Goal: Task Accomplishment & Management: Use online tool/utility

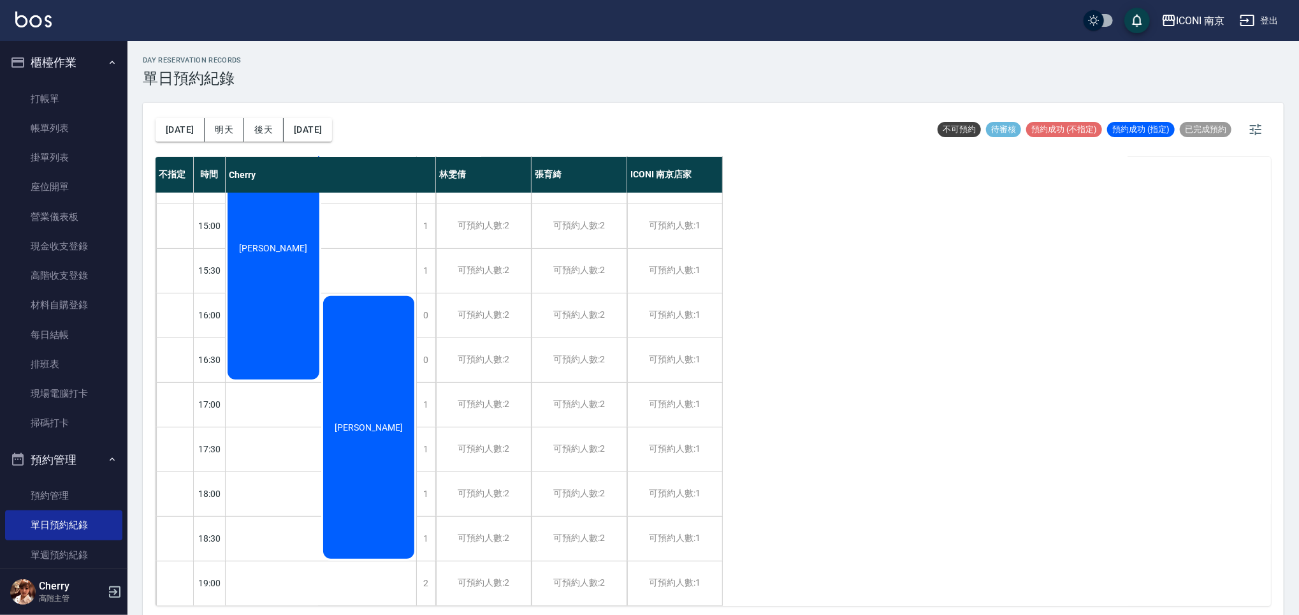
click at [1025, 254] on div "不指定 時間 [PERSON_NAME] [PERSON_NAME] ICONI 南京店家 11:30 12:00 12:30 13:00 13:30 14:…" at bounding box center [714, 381] width 1116 height 449
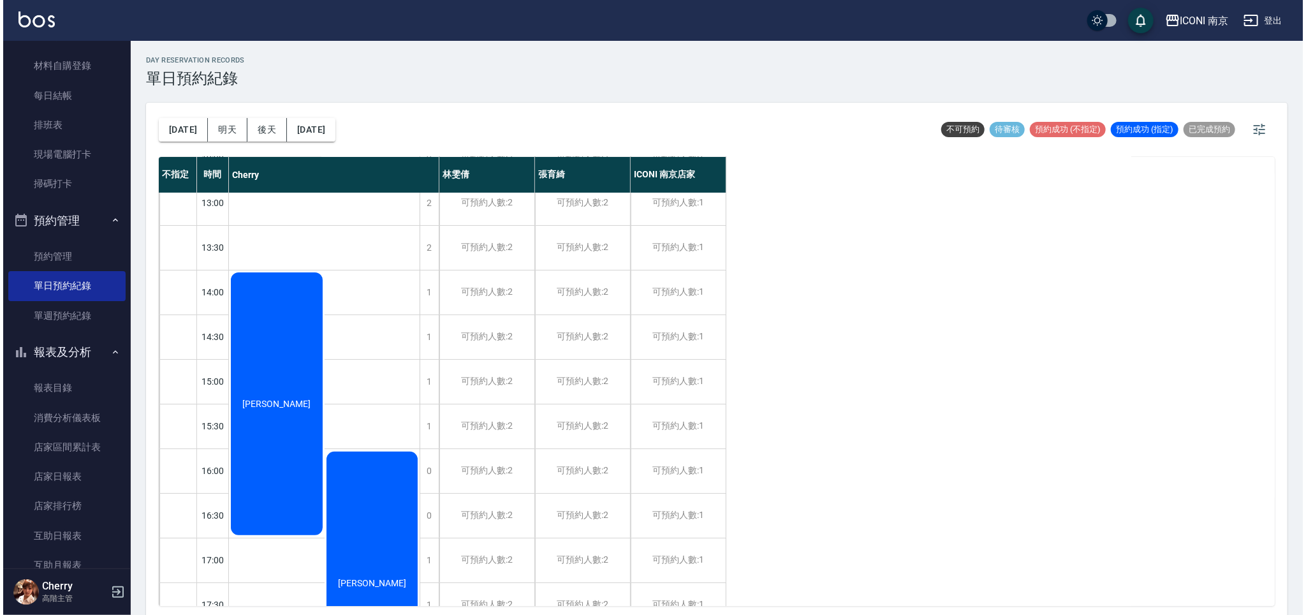
scroll to position [255, 0]
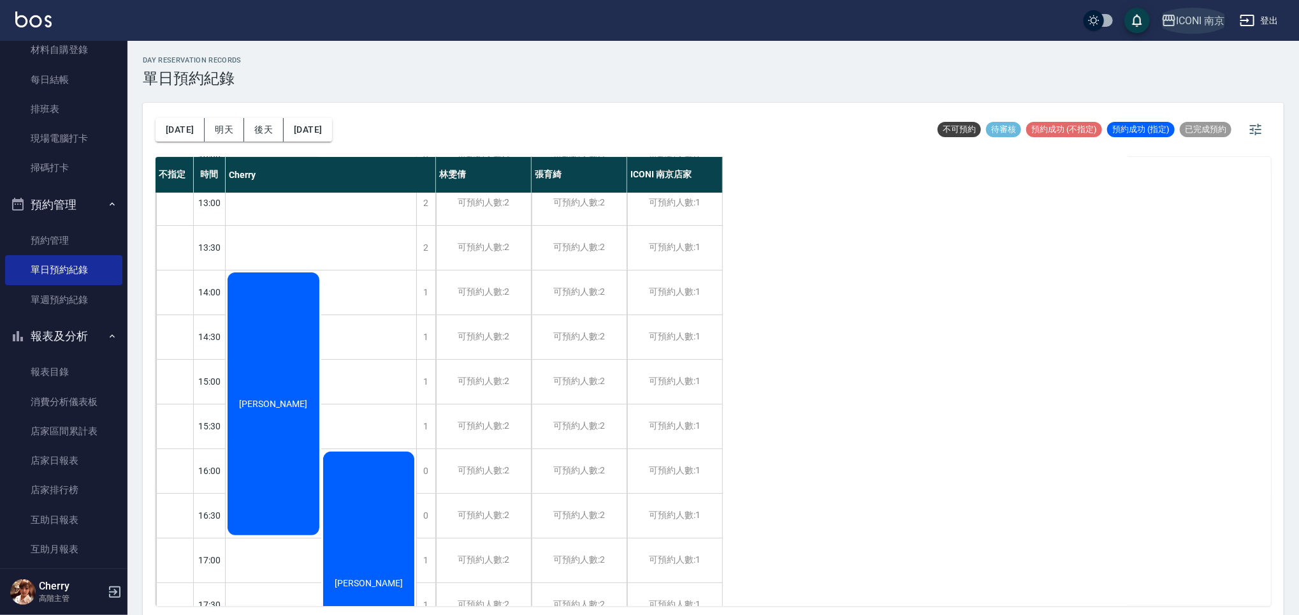
click at [1208, 17] on div "ICONI 南京" at bounding box center [1201, 21] width 48 height 16
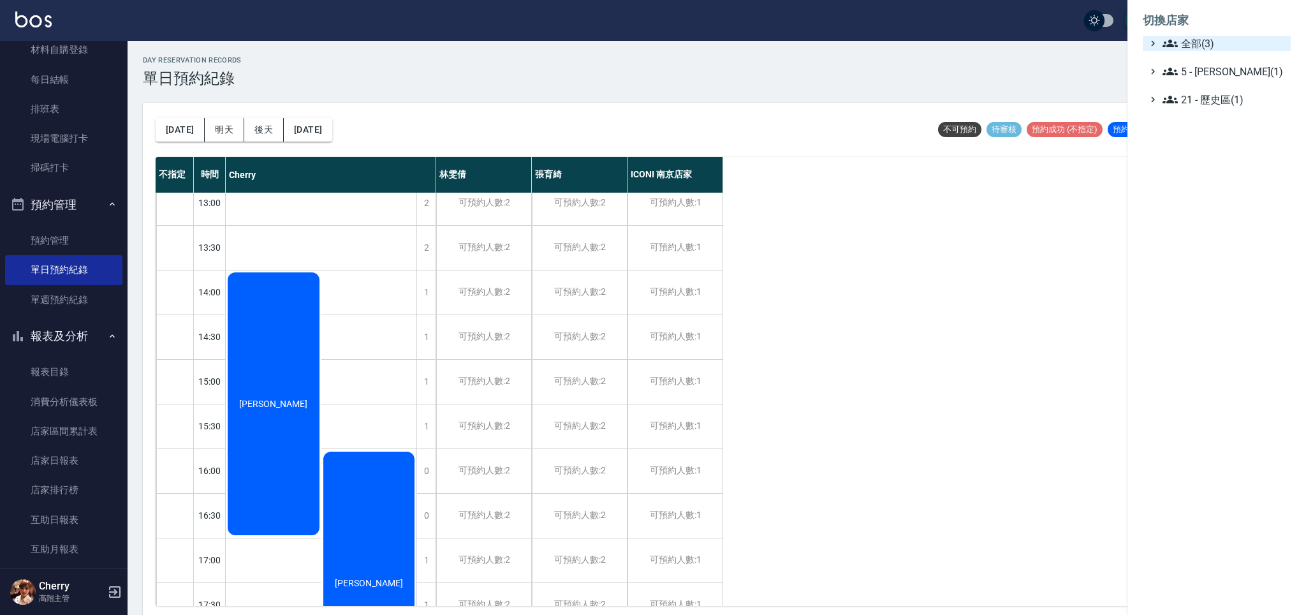
click at [1197, 45] on span "全部(3)" at bounding box center [1223, 43] width 123 height 15
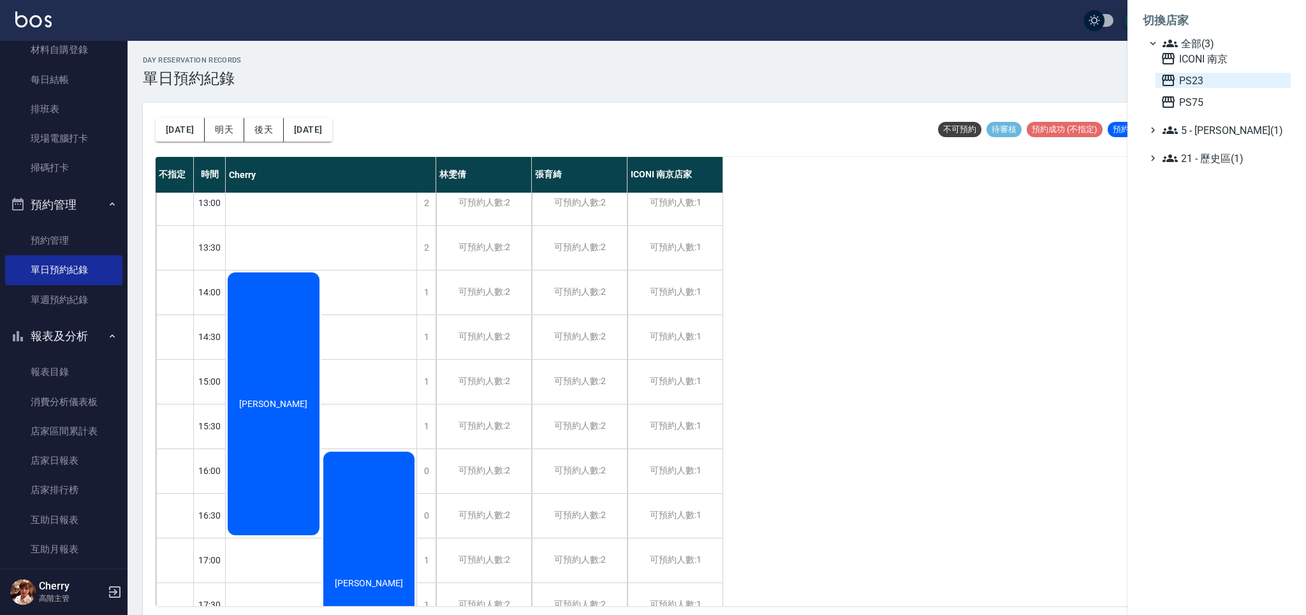
click at [1208, 79] on span "PS23" at bounding box center [1222, 80] width 125 height 15
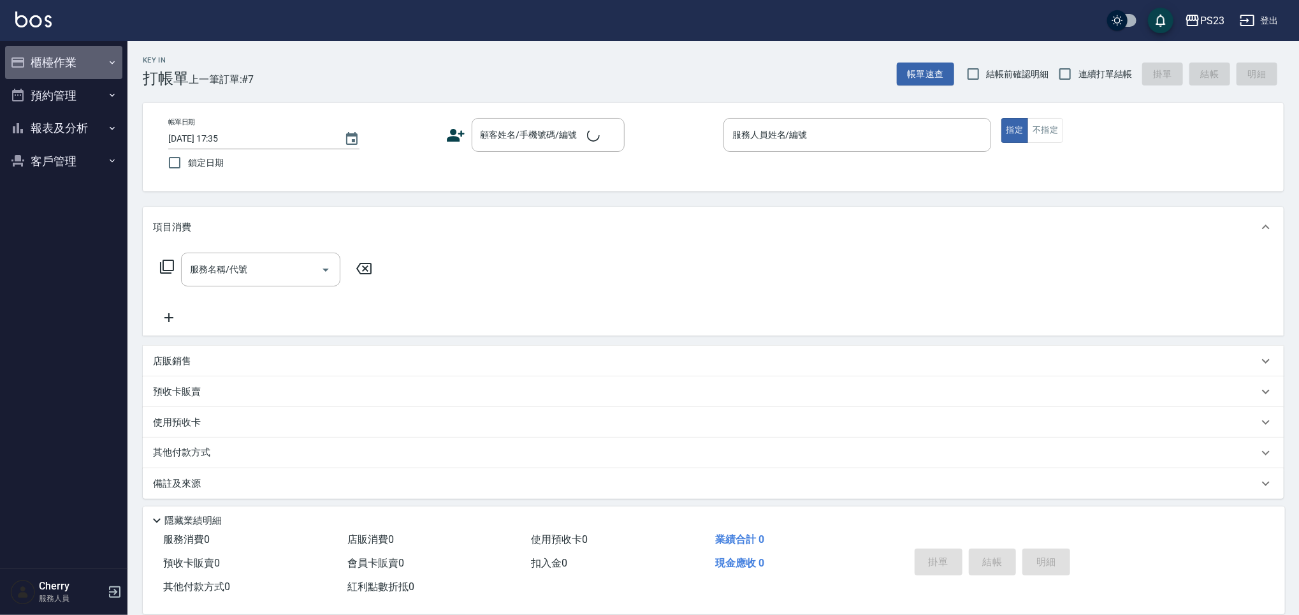
click at [70, 59] on button "櫃檯作業" at bounding box center [63, 62] width 117 height 33
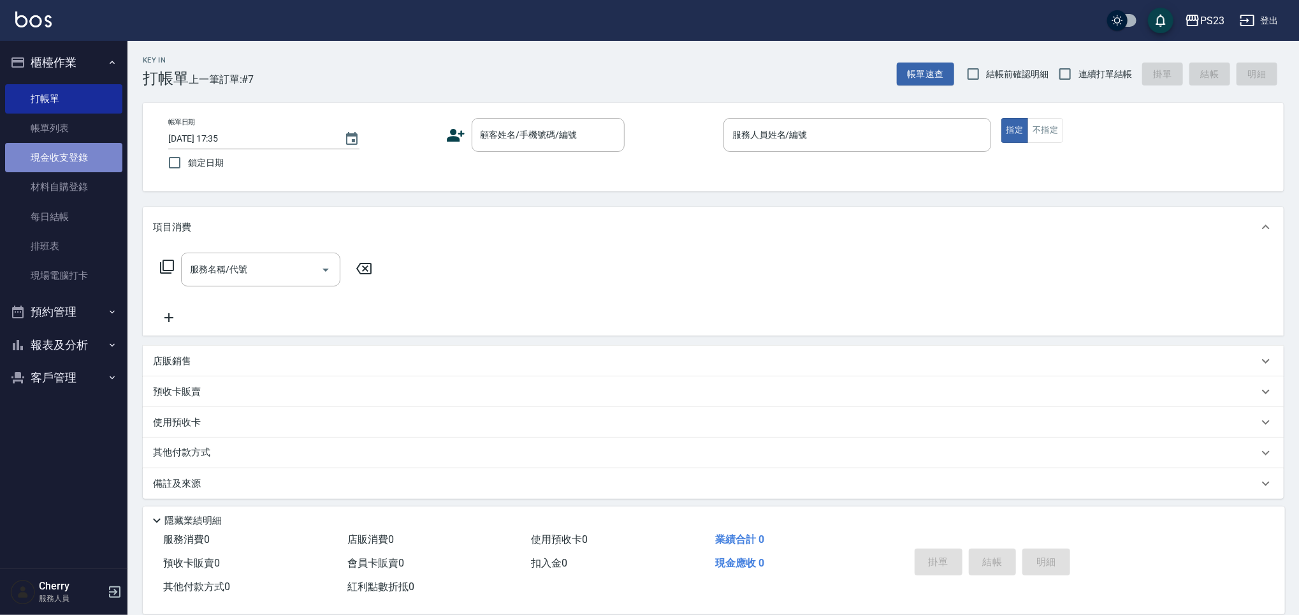
click at [73, 167] on link "現金收支登錄" at bounding box center [63, 157] width 117 height 29
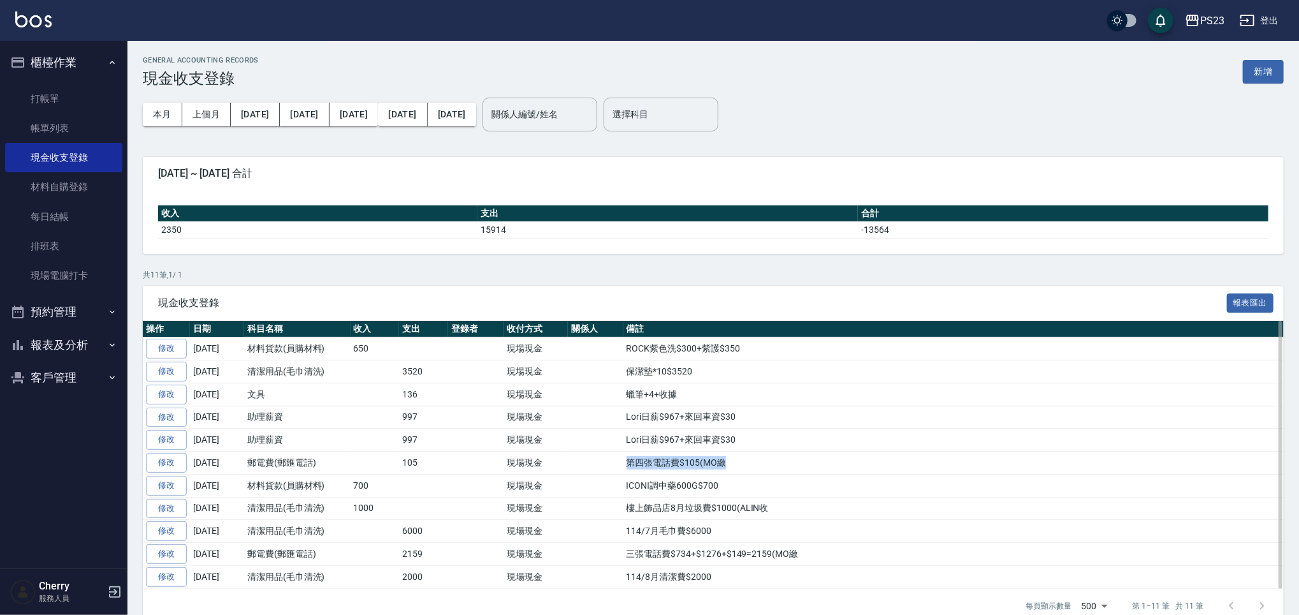
drag, startPoint x: 626, startPoint y: 464, endPoint x: 740, endPoint y: 466, distance: 113.5
click at [740, 466] on td "第四張電話費$105(MO繳" at bounding box center [953, 462] width 660 height 23
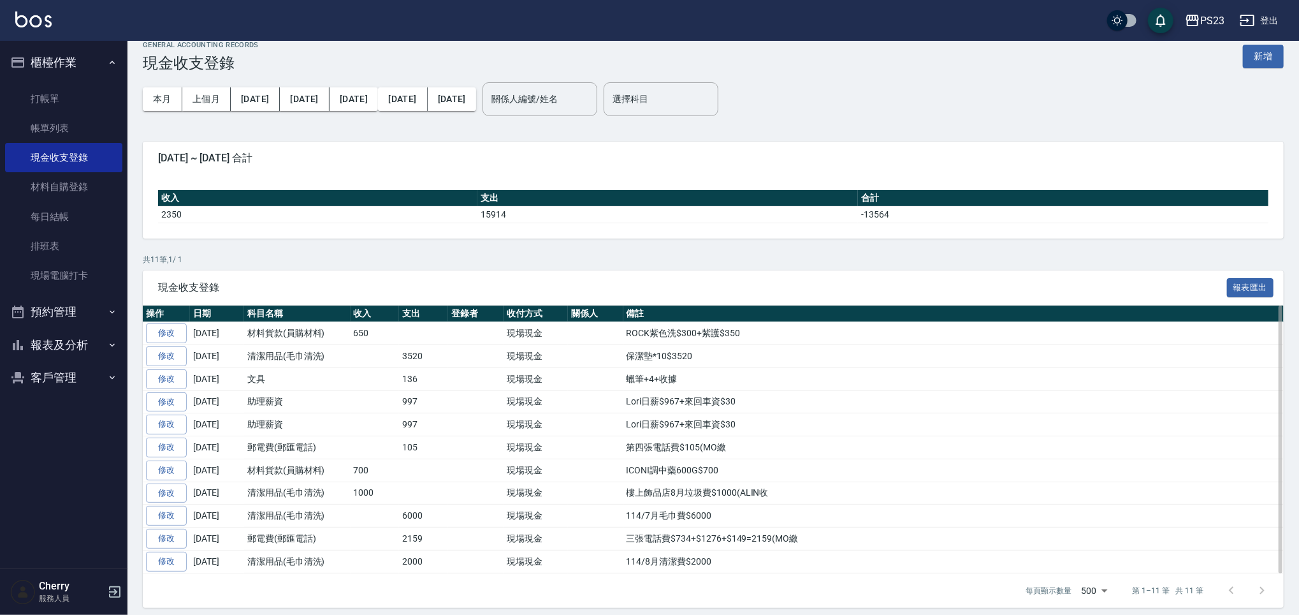
scroll to position [24, 0]
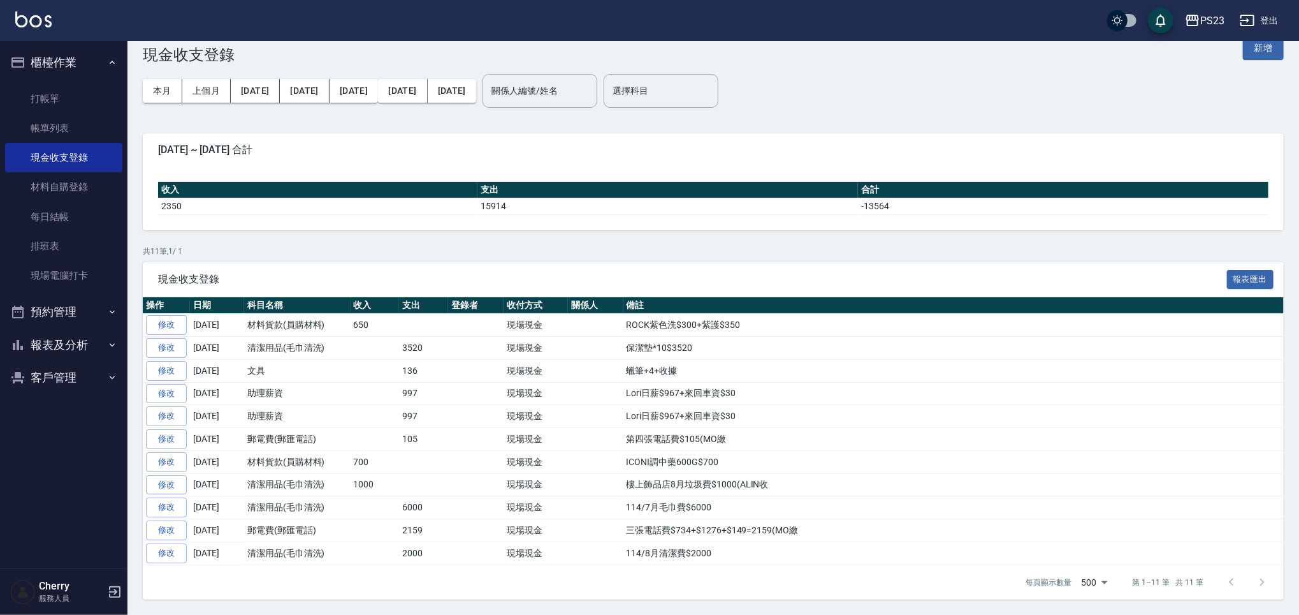
click at [75, 349] on button "報表及分析" at bounding box center [63, 344] width 117 height 33
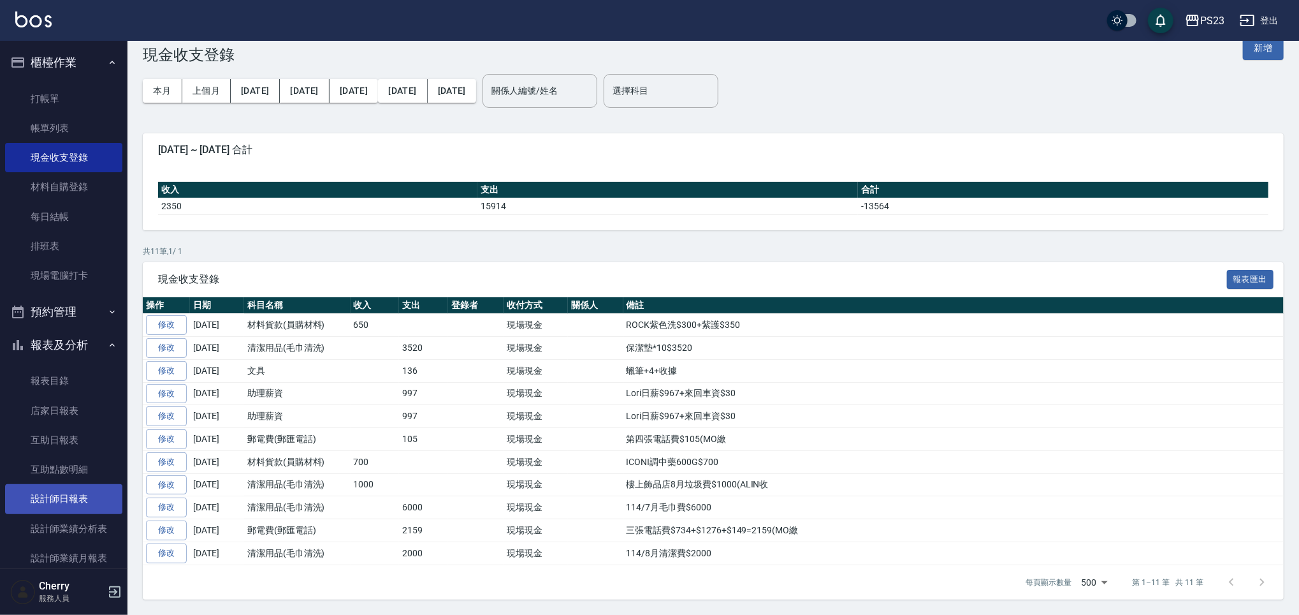
click at [80, 492] on link "設計師日報表" at bounding box center [63, 498] width 117 height 29
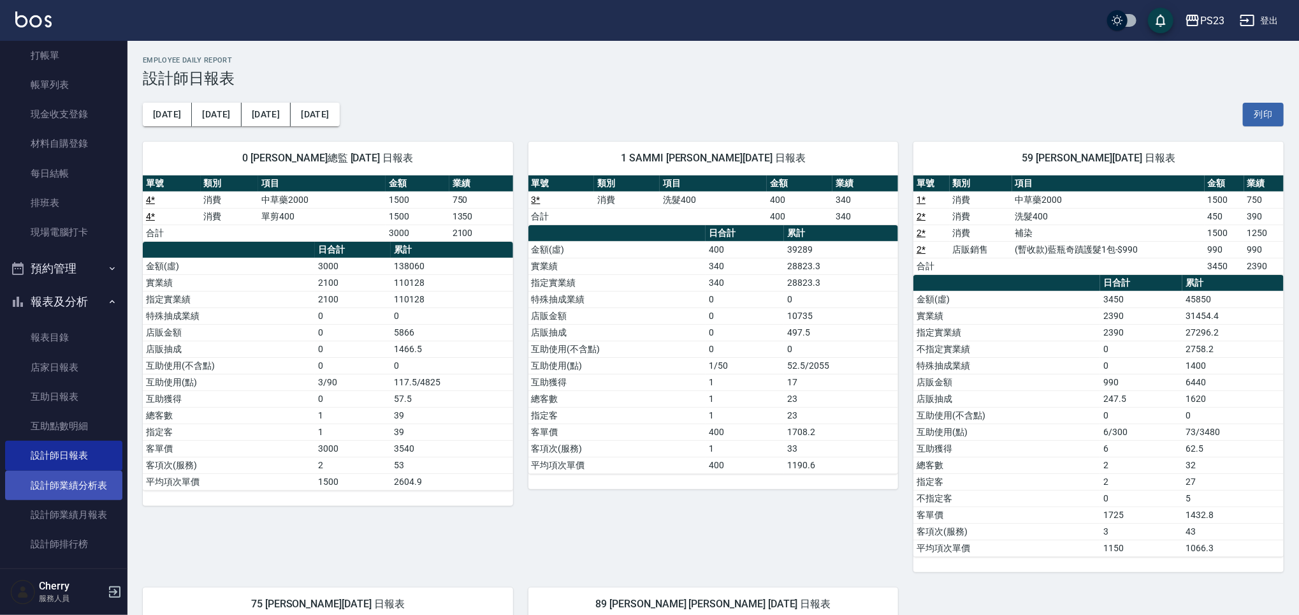
scroll to position [85, 0]
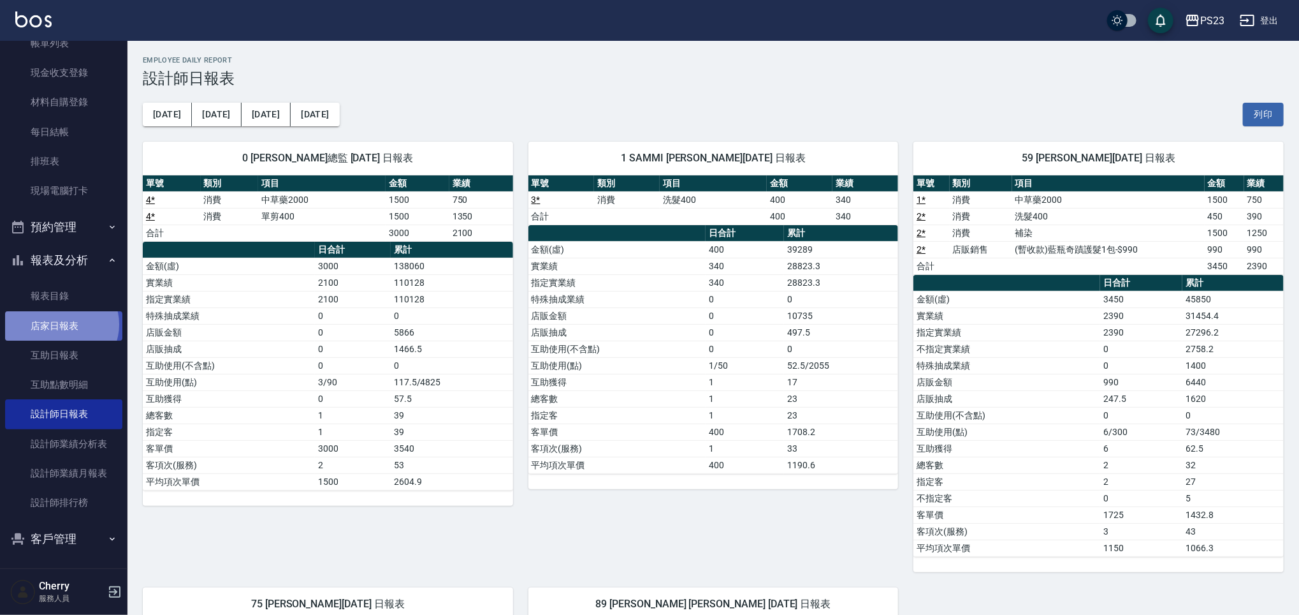
click at [60, 324] on link "店家日報表" at bounding box center [63, 325] width 117 height 29
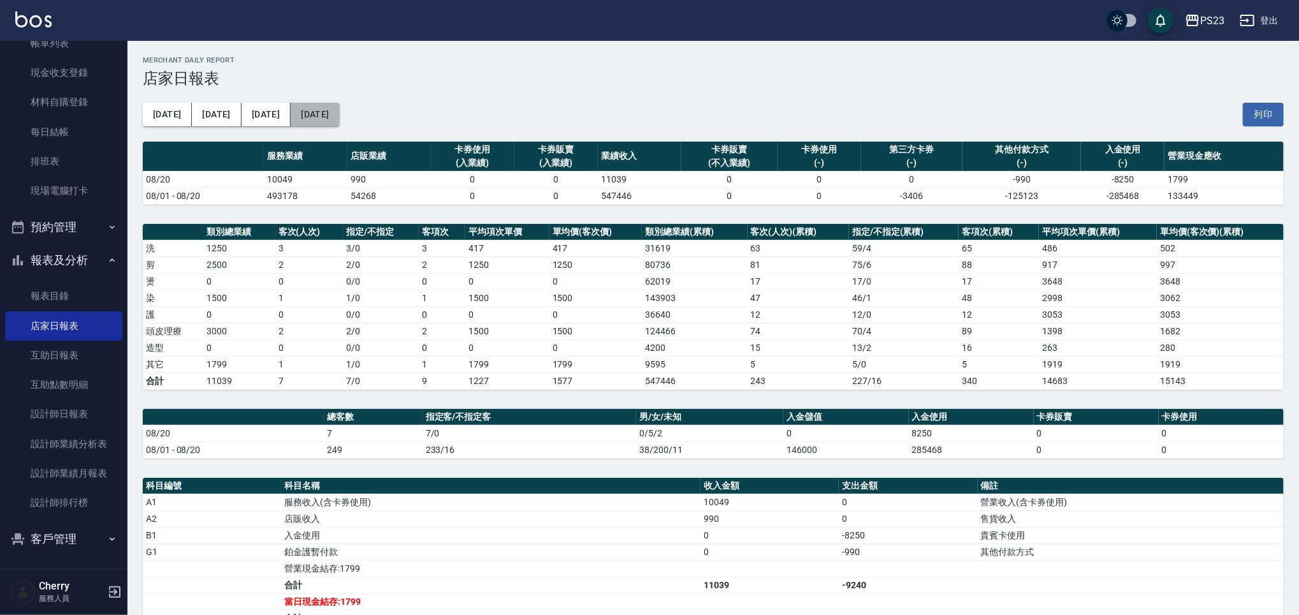
click at [291, 113] on button "2025/08/20" at bounding box center [315, 115] width 48 height 24
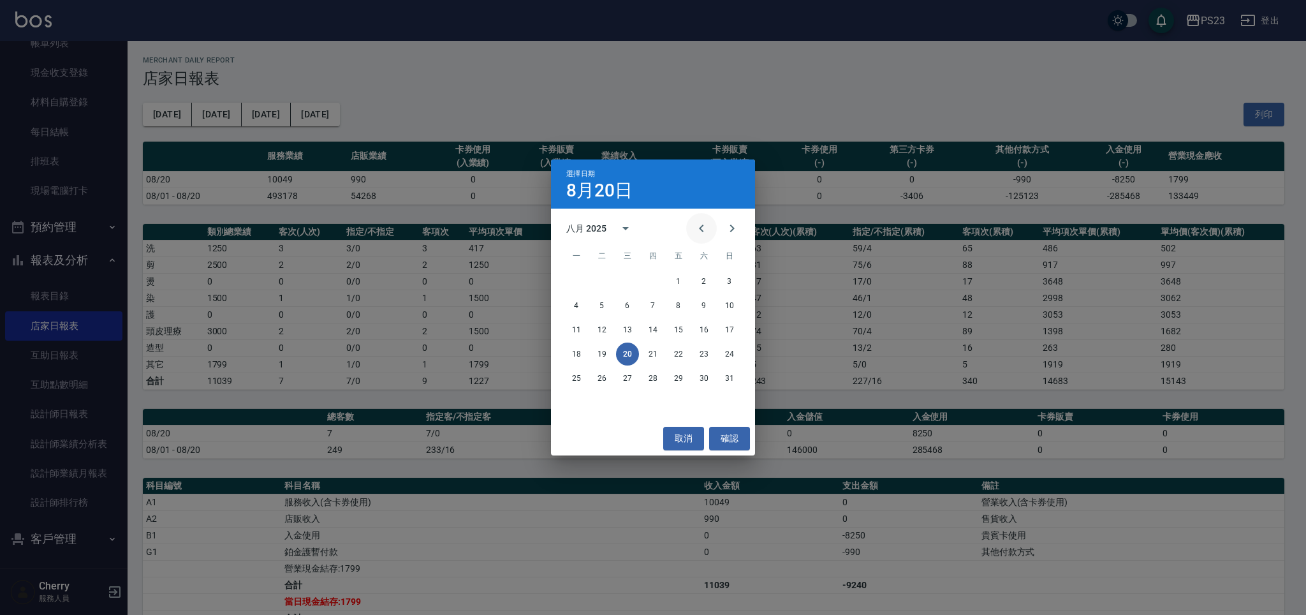
click at [697, 233] on icon "Previous month" at bounding box center [701, 228] width 15 height 15
click at [729, 328] on button "20" at bounding box center [729, 329] width 23 height 23
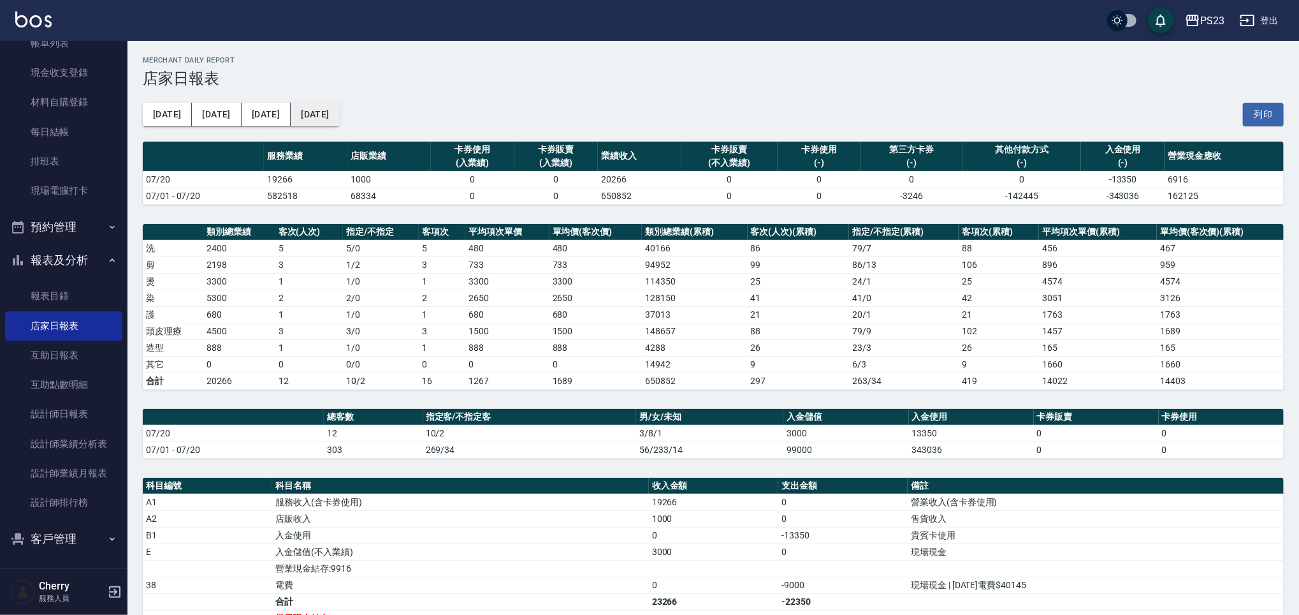
click at [291, 115] on button "2025/07/20" at bounding box center [315, 115] width 48 height 24
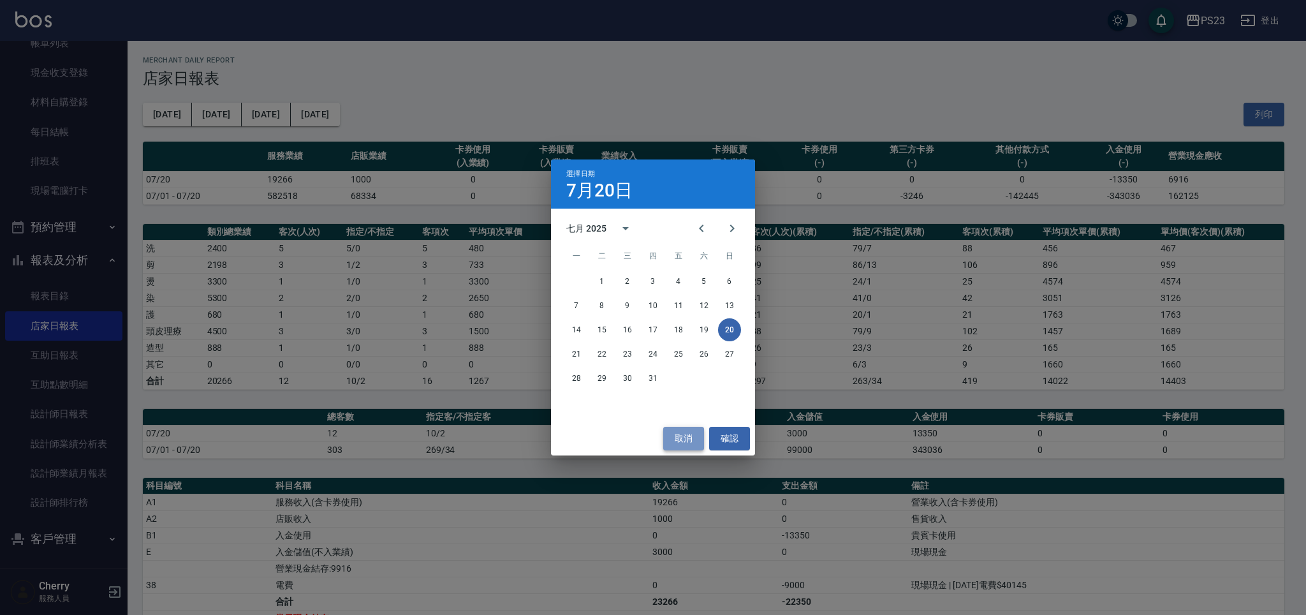
click at [687, 440] on button "取消" at bounding box center [683, 438] width 41 height 24
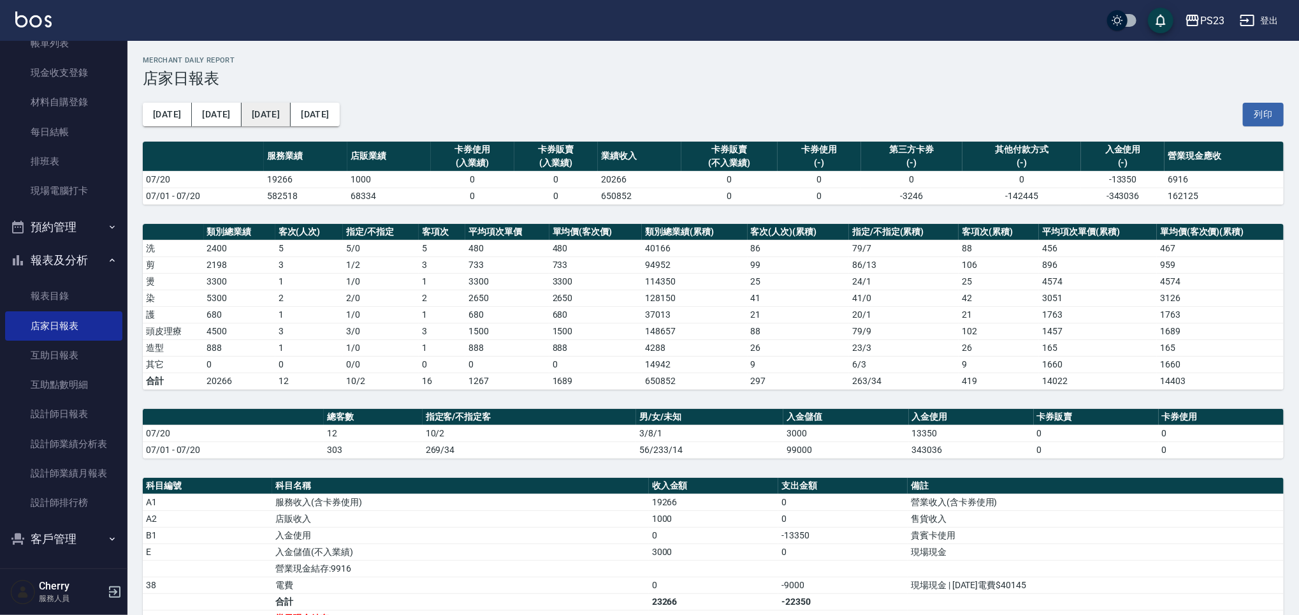
click at [242, 110] on button "[DATE]" at bounding box center [266, 115] width 49 height 24
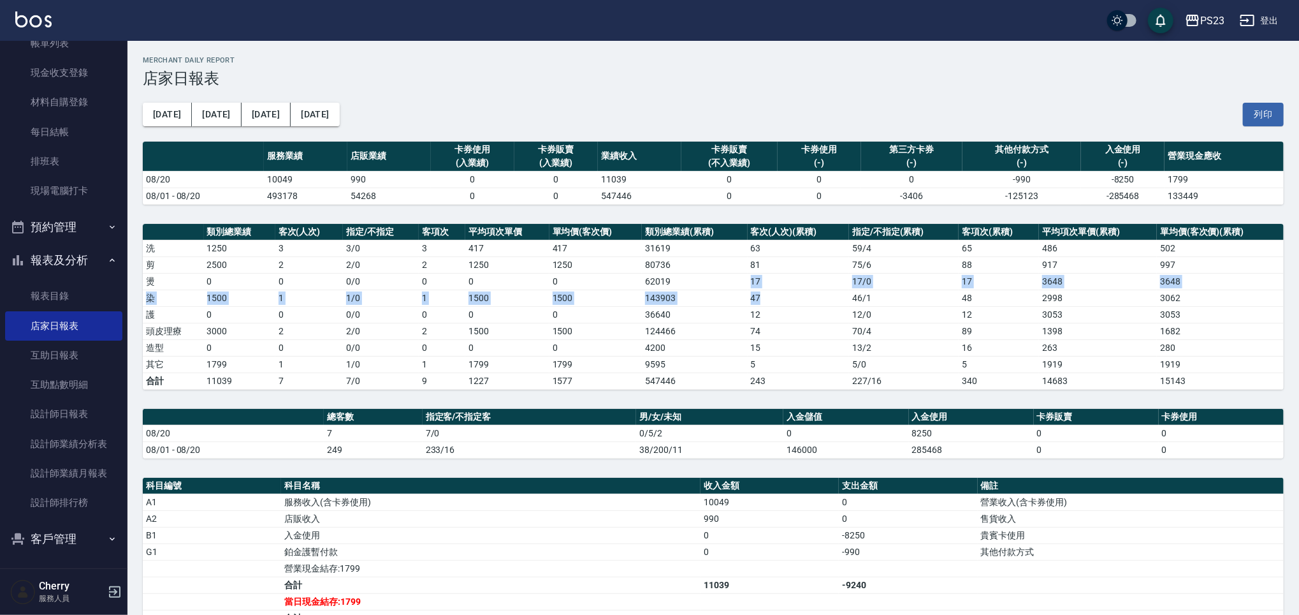
drag, startPoint x: 751, startPoint y: 282, endPoint x: 764, endPoint y: 303, distance: 25.1
click at [764, 303] on tbody "洗 1250 3 3 / 0 3 417 417 31619 63 59 / 4 65 486 502 剪 2500 2 2 / 0 2 1250 1250 …" at bounding box center [713, 314] width 1141 height 149
click at [778, 296] on td "47" at bounding box center [799, 297] width 102 height 17
drag, startPoint x: 748, startPoint y: 313, endPoint x: 771, endPoint y: 313, distance: 23.0
click at [771, 313] on td "12" at bounding box center [799, 314] width 102 height 17
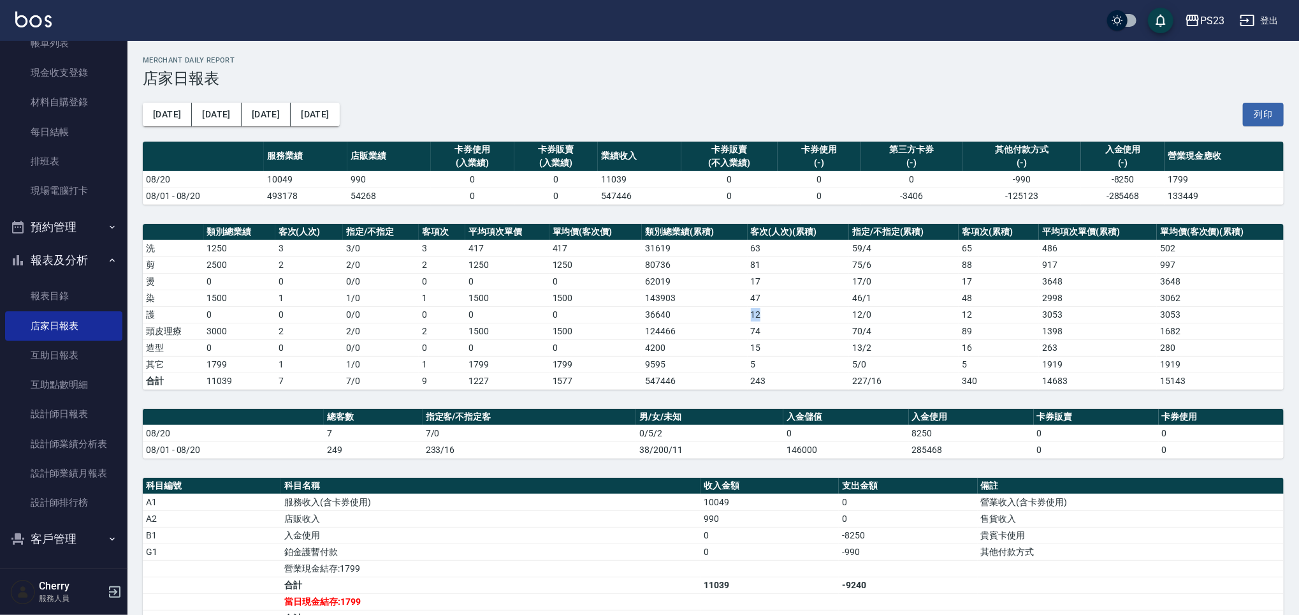
click at [771, 313] on td "12" at bounding box center [799, 314] width 102 height 17
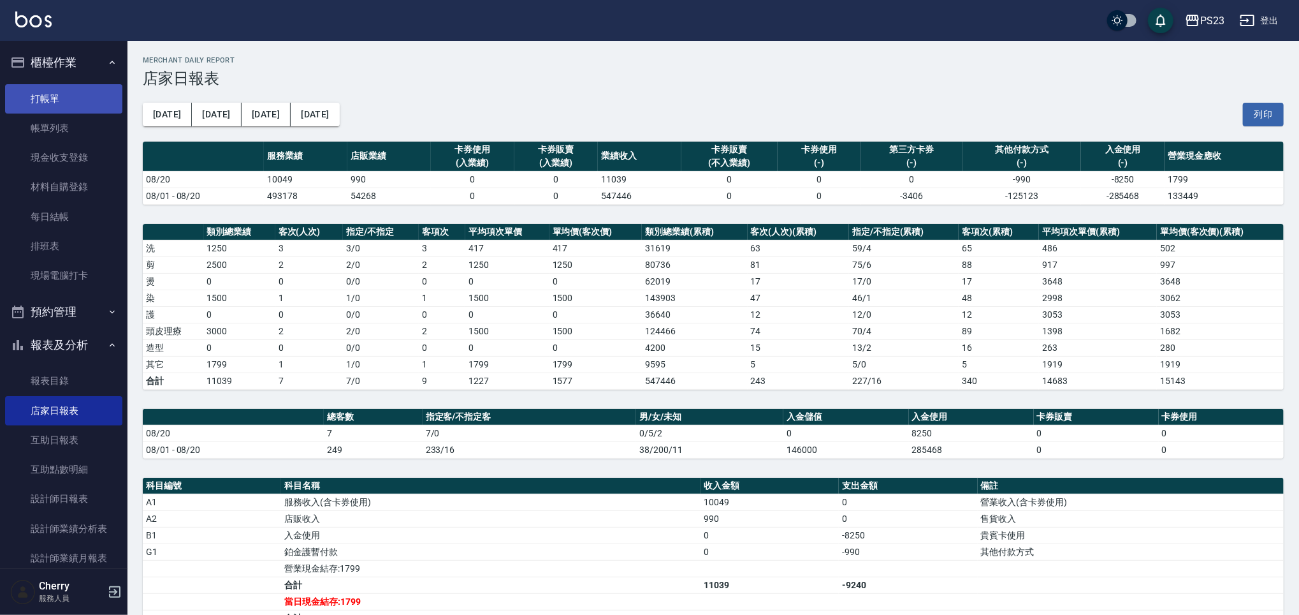
click at [75, 105] on link "打帳單" at bounding box center [63, 98] width 117 height 29
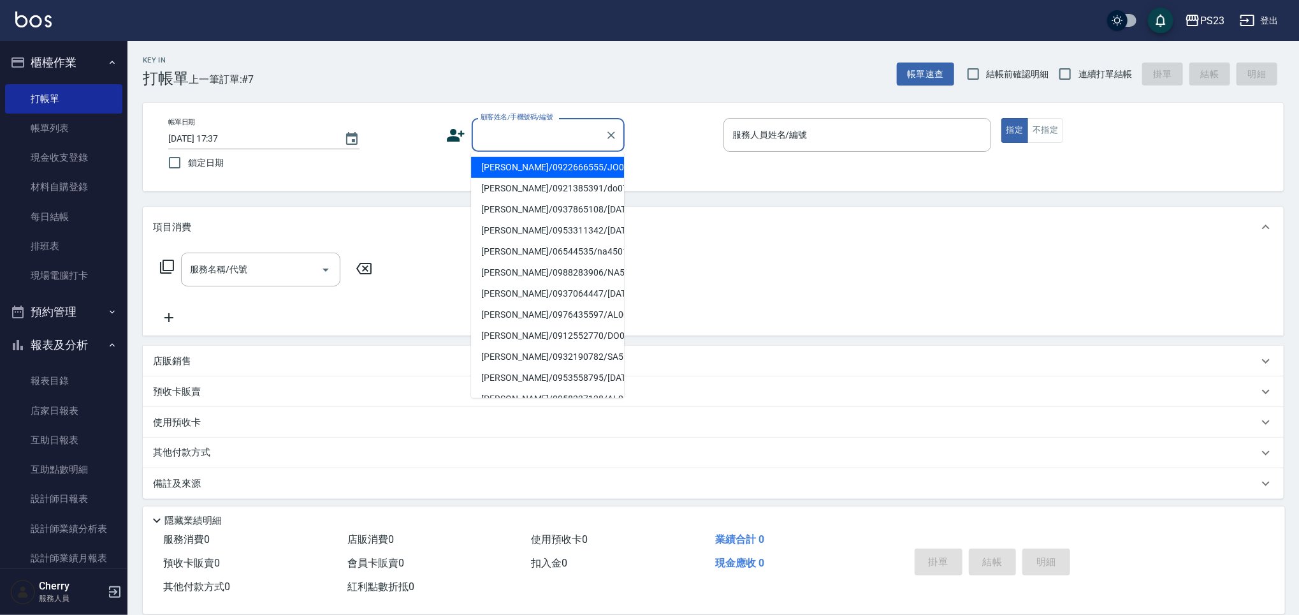
click at [565, 145] on input "顧客姓名/手機號碼/編號" at bounding box center [538, 135] width 122 height 22
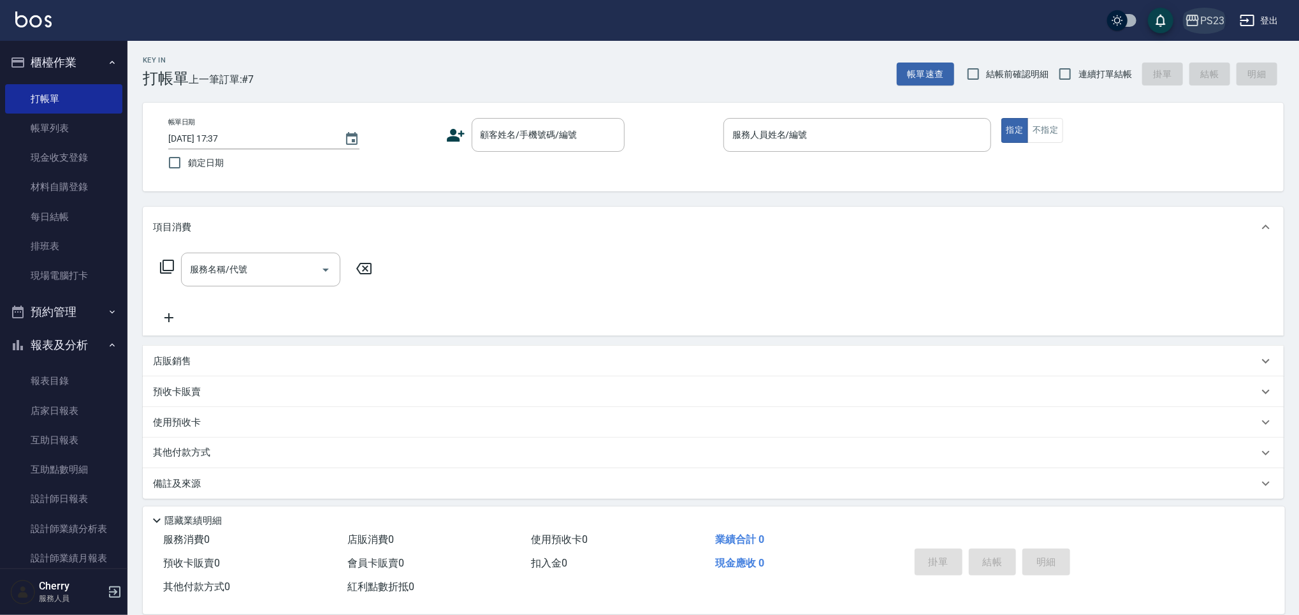
click at [1202, 24] on div "PS23" at bounding box center [1212, 21] width 24 height 16
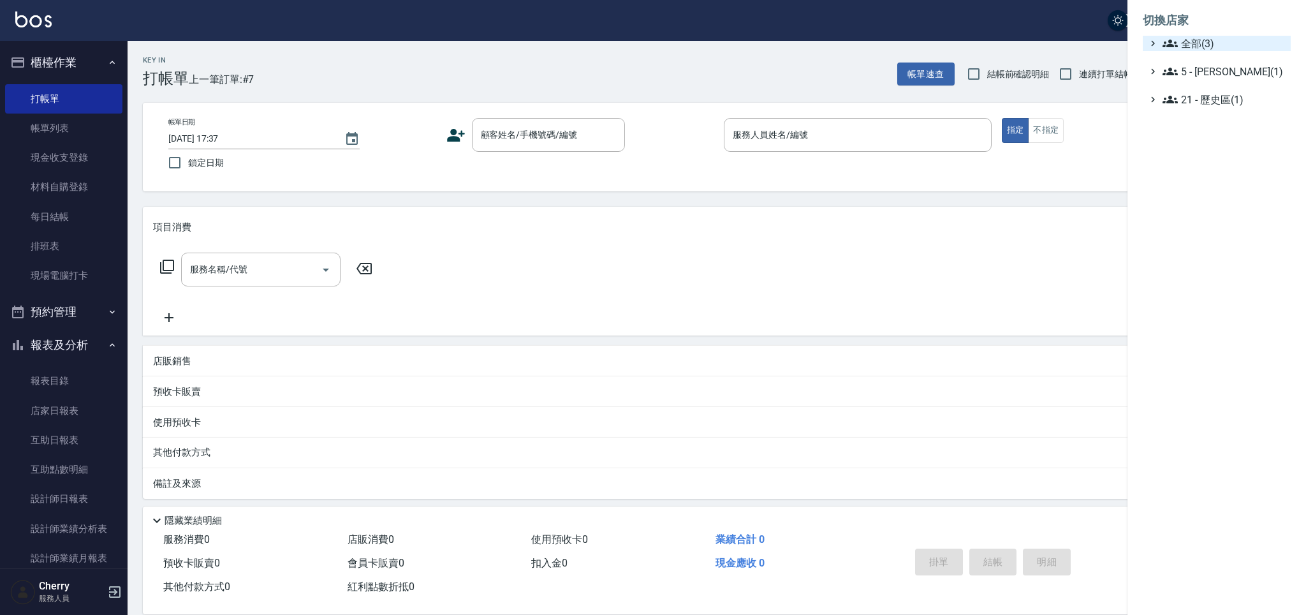
click at [1197, 42] on span "全部(3)" at bounding box center [1223, 43] width 123 height 15
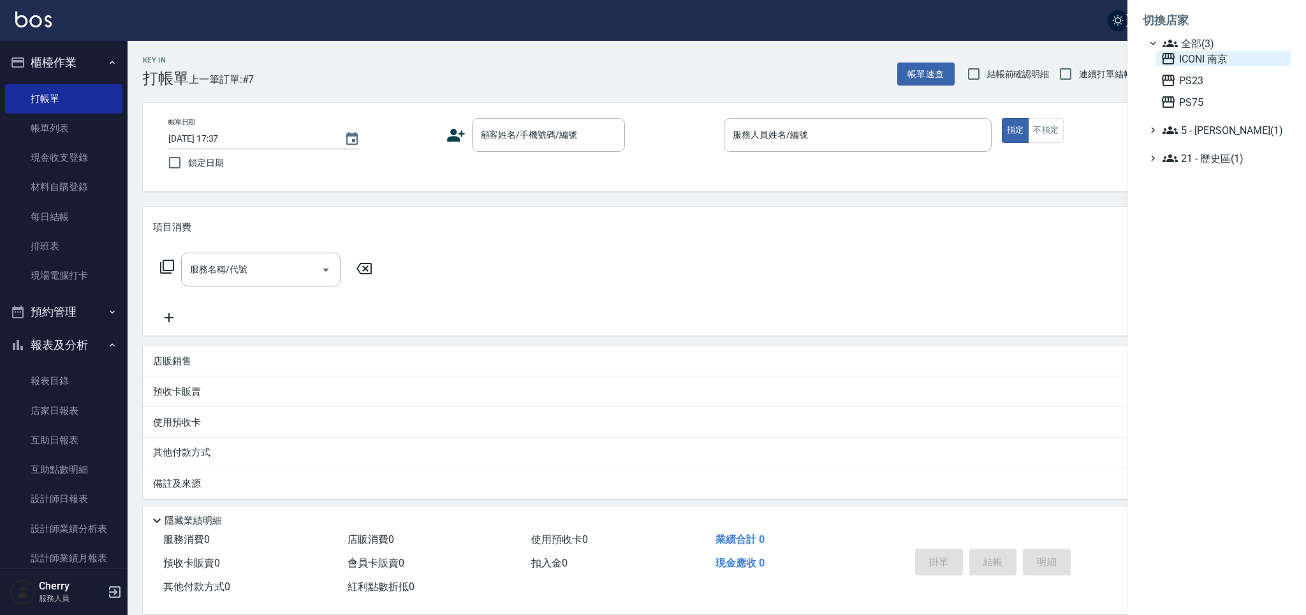
click at [1197, 54] on span "ICONI 南京" at bounding box center [1222, 58] width 125 height 15
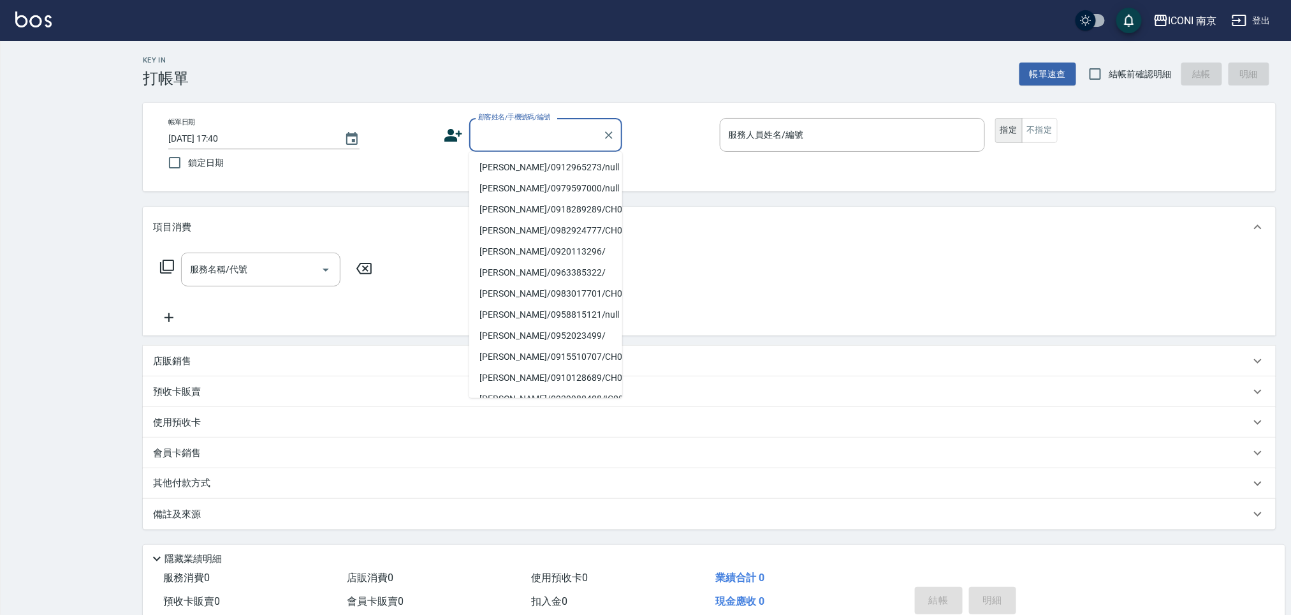
click at [543, 141] on input "顧客姓名/手機號碼/編號" at bounding box center [536, 135] width 122 height 22
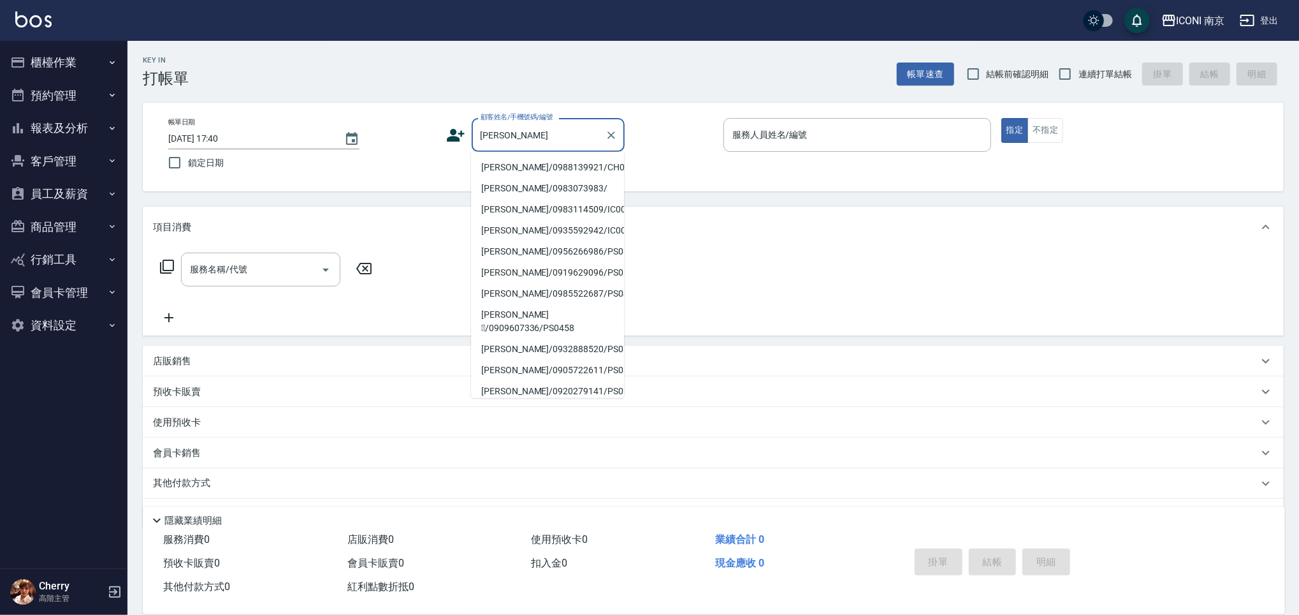
click at [524, 164] on li "盧俞任/0988139921/CH0860125" at bounding box center [547, 167] width 153 height 21
type input "盧俞任/0988139921/CH0860125"
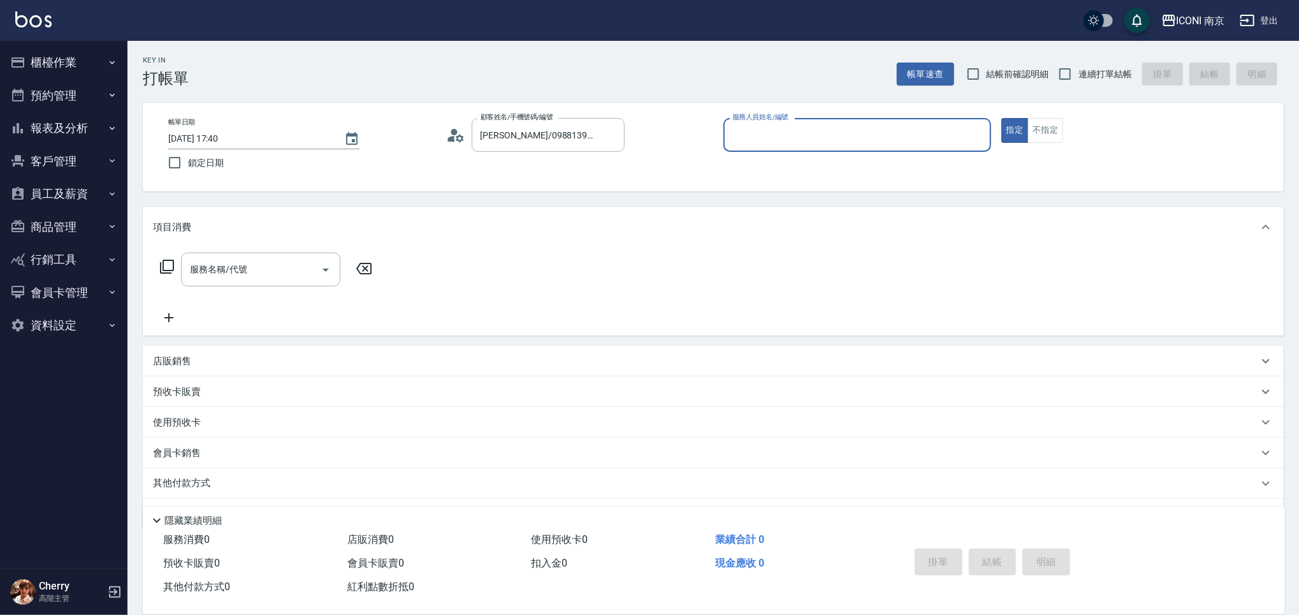
type input "Cherry-6"
click at [164, 261] on icon at bounding box center [167, 266] width 14 height 14
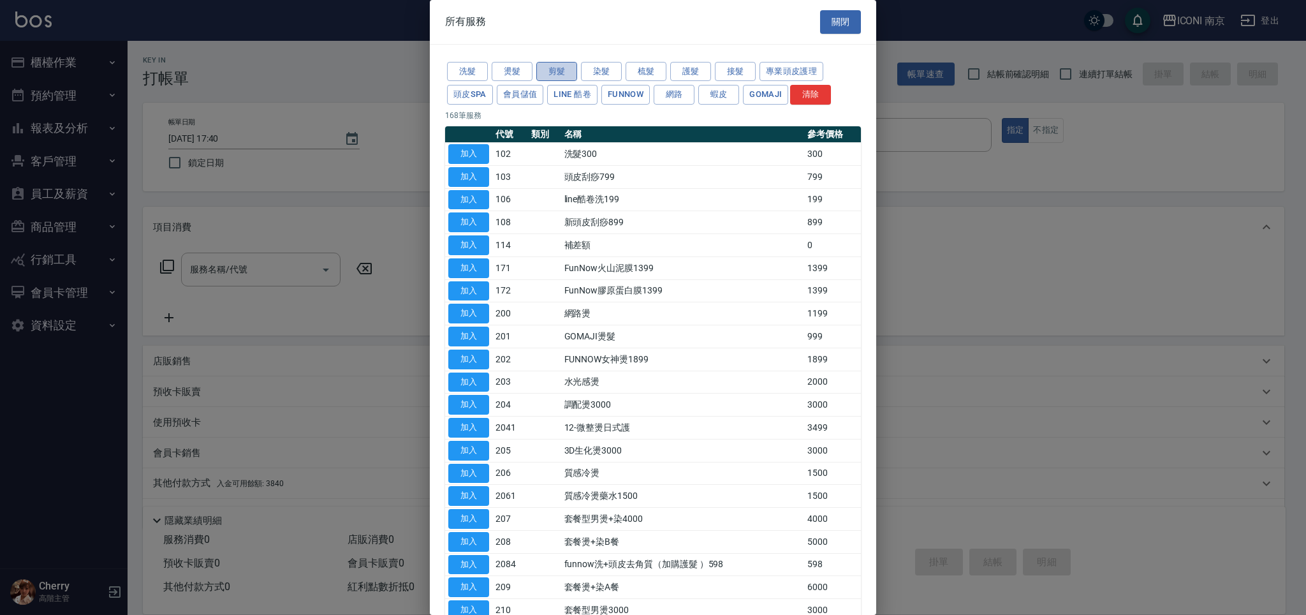
click at [548, 68] on button "剪髮" at bounding box center [556, 72] width 41 height 20
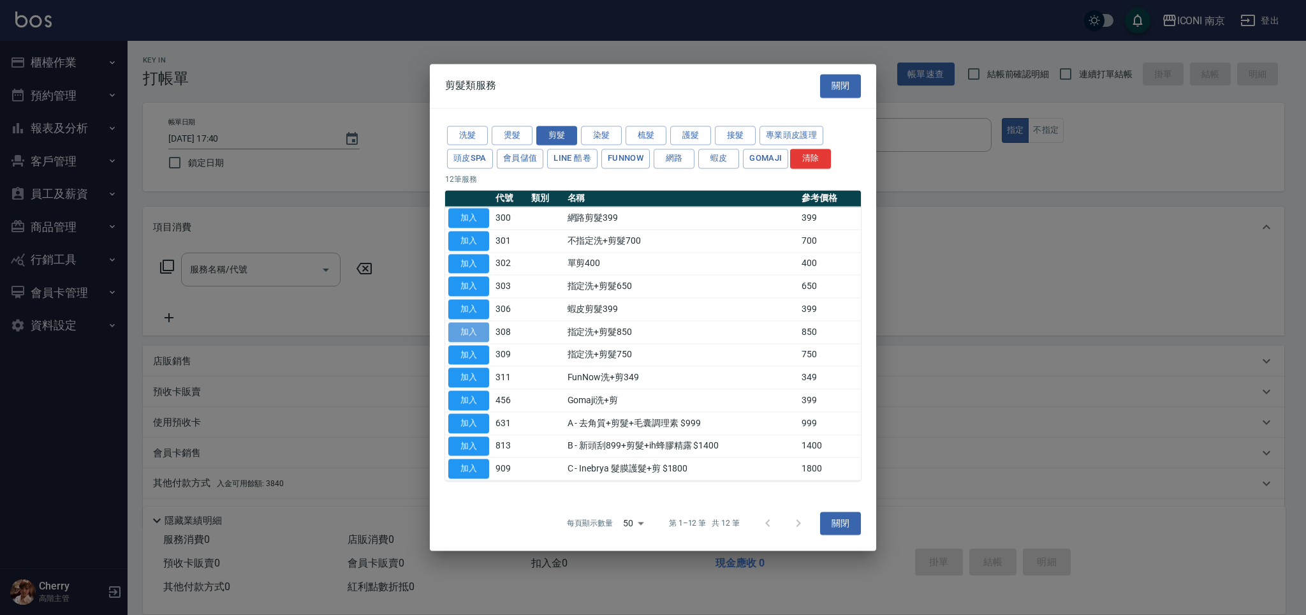
click at [454, 329] on button "加入" at bounding box center [468, 332] width 41 height 20
type input "指定洗+剪髮850(308)"
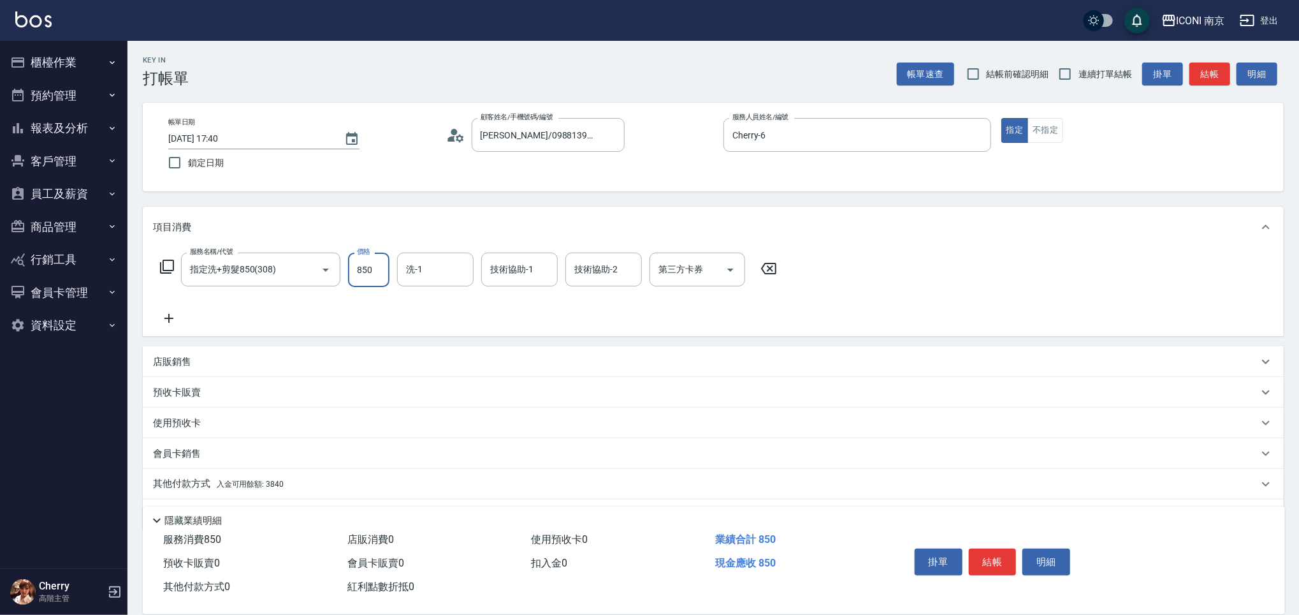
click at [365, 265] on input "850" at bounding box center [368, 269] width 41 height 34
type input "900"
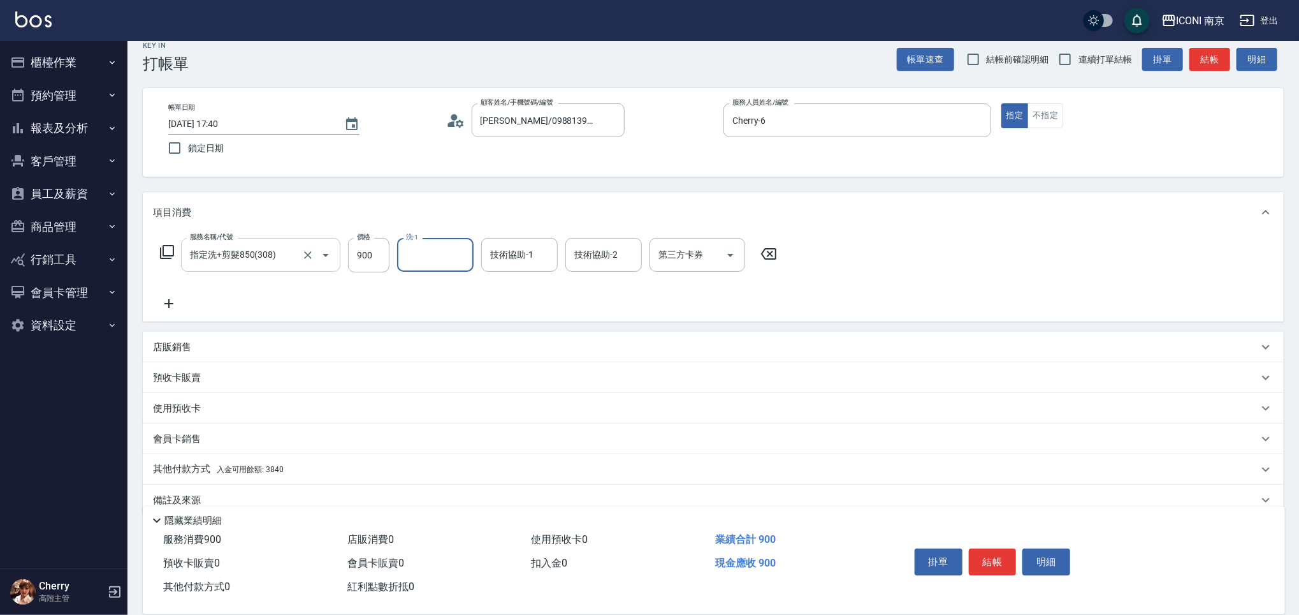
scroll to position [34, 0]
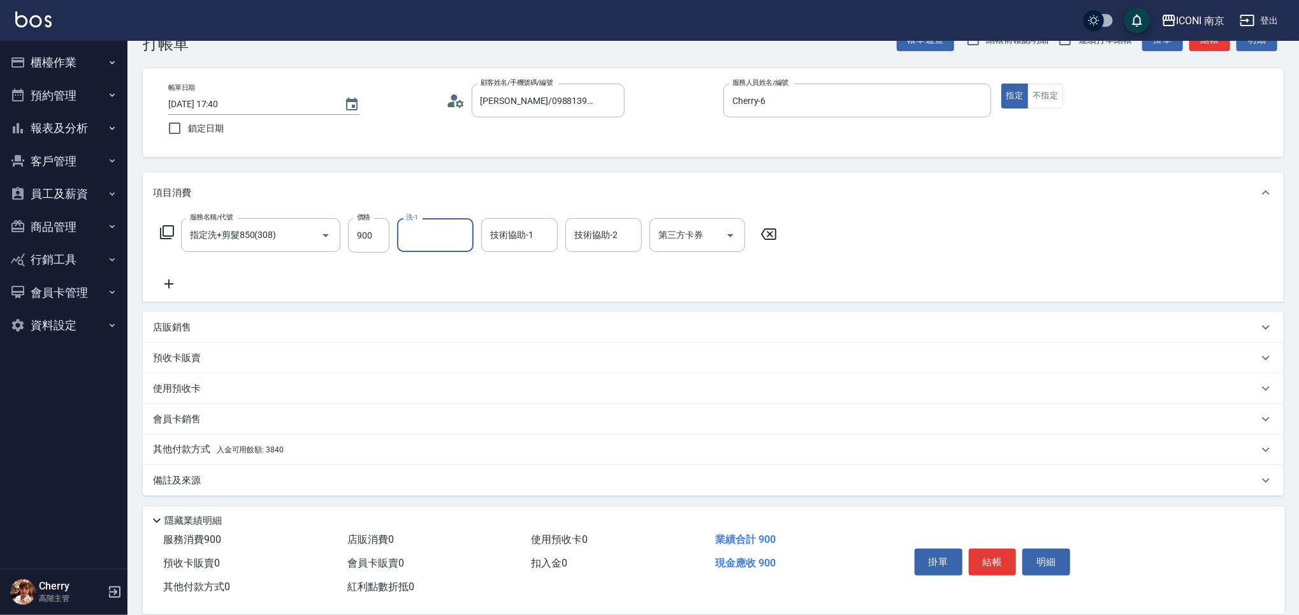
click at [252, 448] on span "入金可用餘額: 3840" at bounding box center [250, 449] width 67 height 9
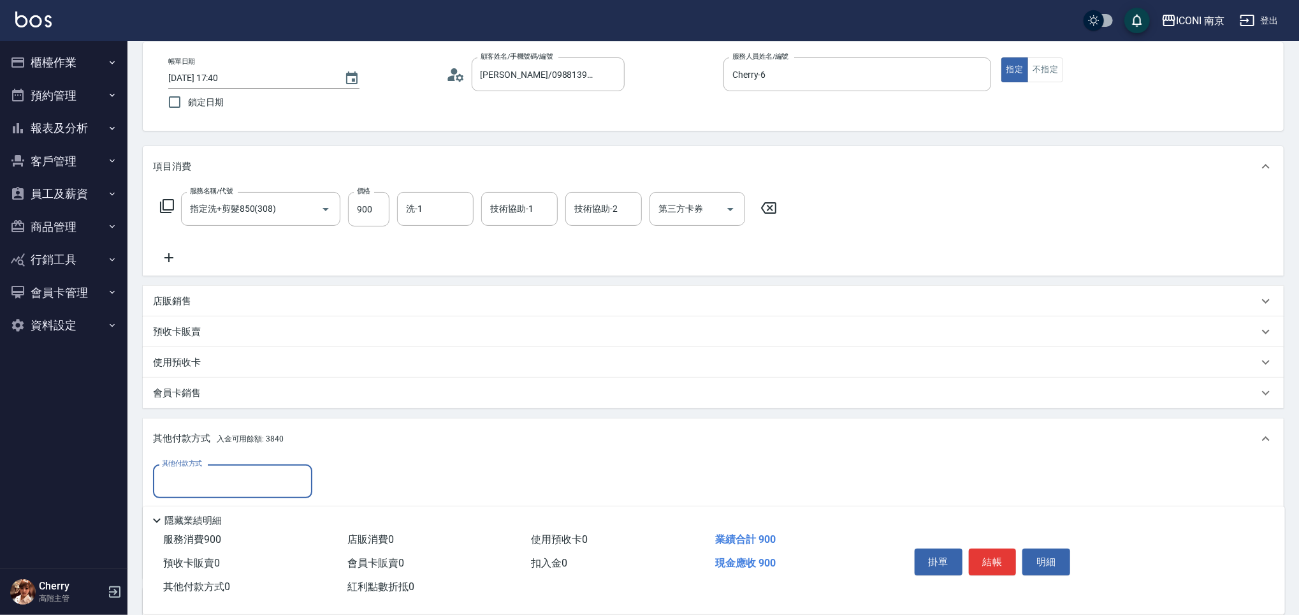
scroll to position [1, 0]
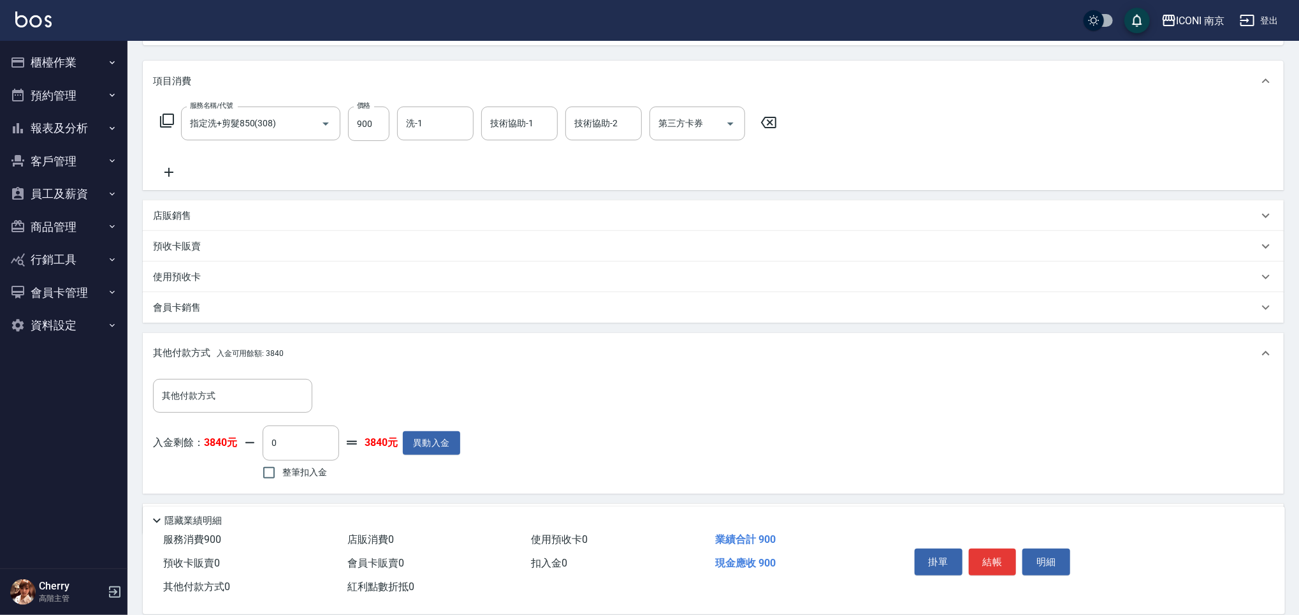
click at [309, 462] on label "整筆扣入金" at bounding box center [291, 472] width 71 height 27
click at [282, 462] on input "整筆扣入金" at bounding box center [269, 472] width 27 height 27
checkbox input "true"
type input "900"
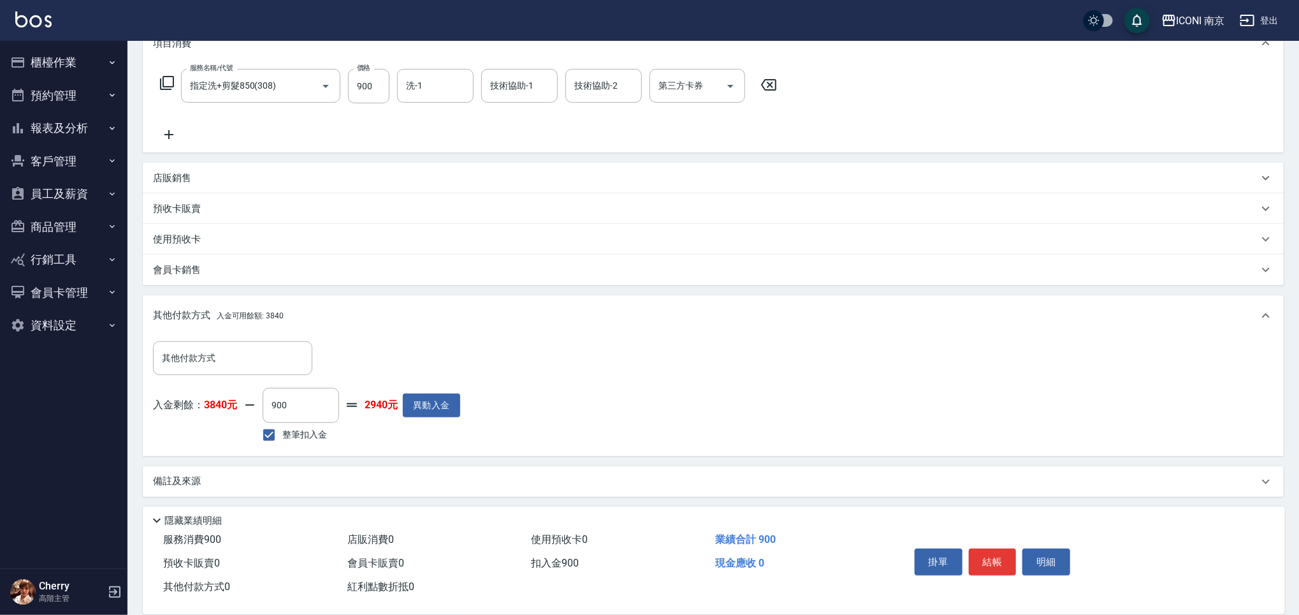
scroll to position [184, 0]
click at [284, 489] on div "備註及來源" at bounding box center [713, 480] width 1141 height 31
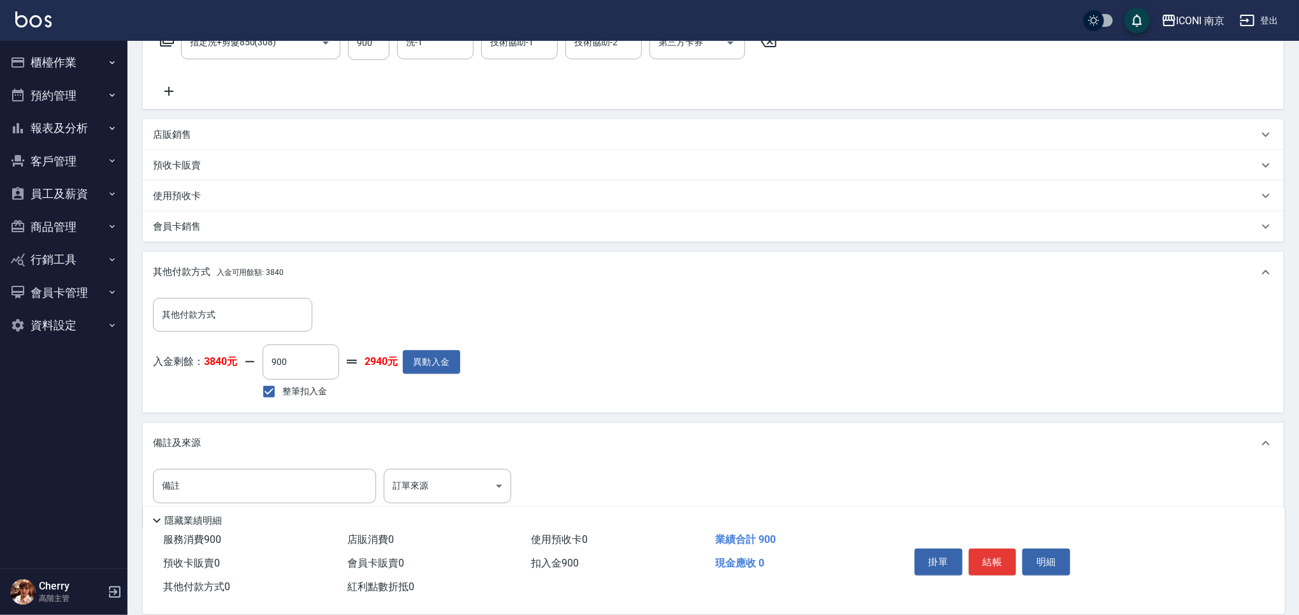
scroll to position [259, 0]
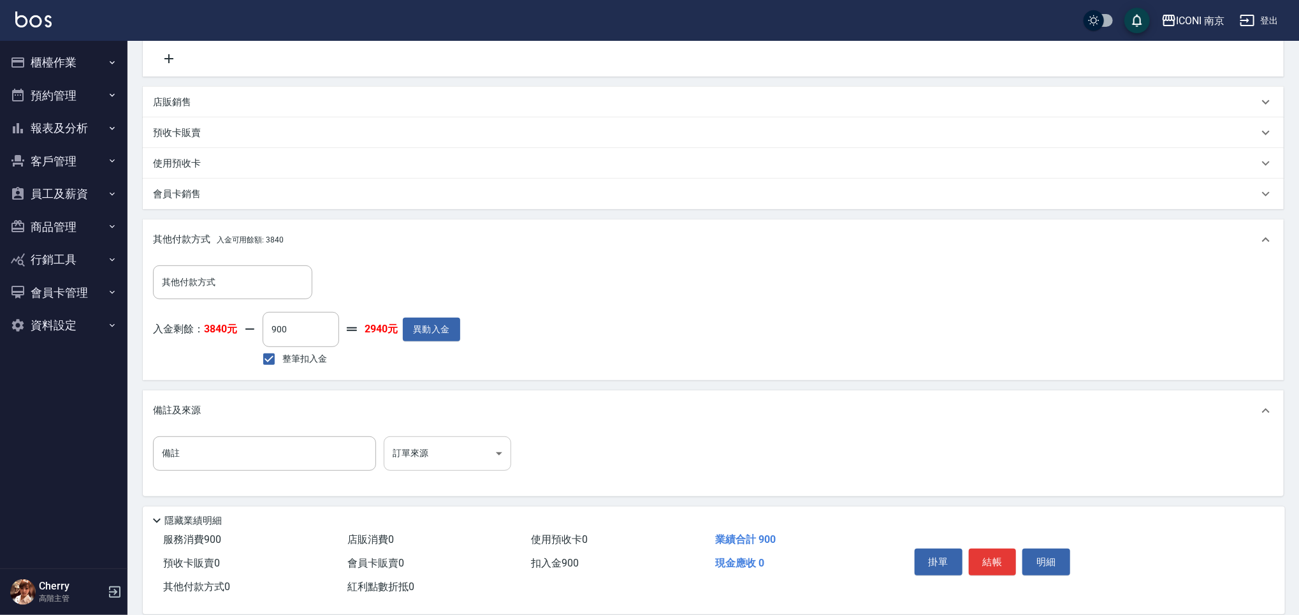
click at [474, 459] on body "ICONI 南京 登出 櫃檯作業 打帳單 帳單列表 掛單列表 座位開單 營業儀表板 現金收支登錄 高階收支登錄 材料自購登錄 每日結帳 排班表 現場電腦打卡 …" at bounding box center [649, 178] width 1299 height 875
click at [476, 456] on body "ICONI 南京 登出 櫃檯作業 打帳單 帳單列表 掛單列表 座位開單 營業儀表板 現金收支登錄 高階收支登錄 材料自購登錄 每日結帳 排班表 現場電腦打卡 …" at bounding box center [649, 178] width 1299 height 875
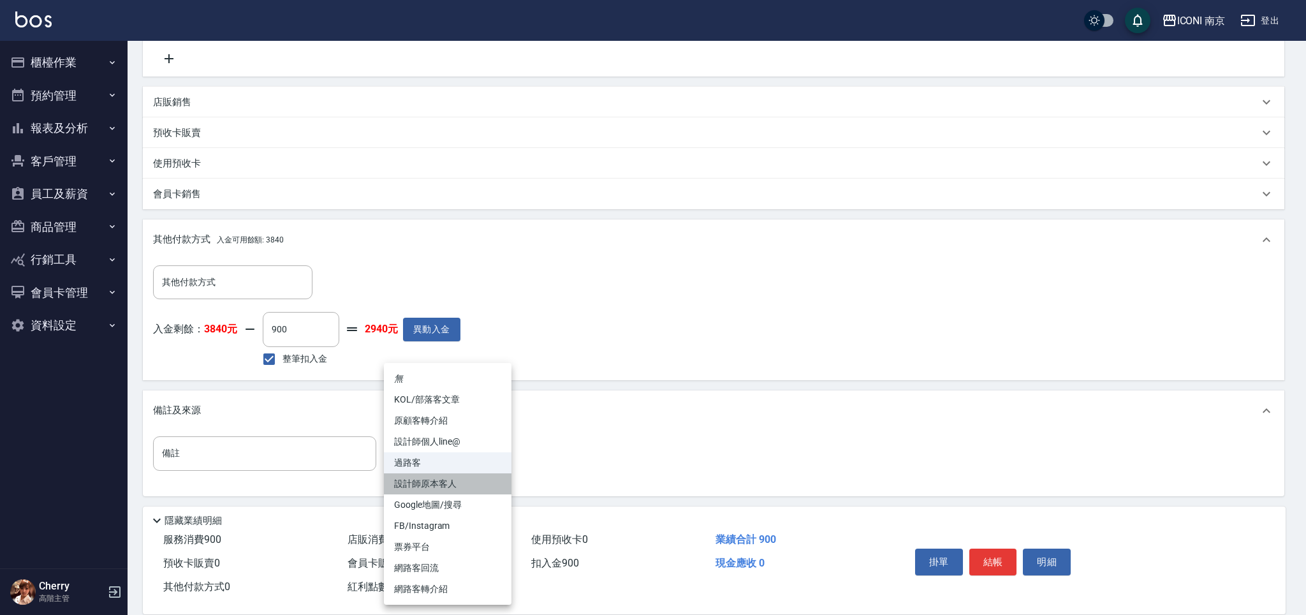
drag, startPoint x: 440, startPoint y: 483, endPoint x: 414, endPoint y: 481, distance: 25.5
click at [439, 483] on li "設計師原本客人" at bounding box center [448, 483] width 128 height 21
type input "設計師原本客人"
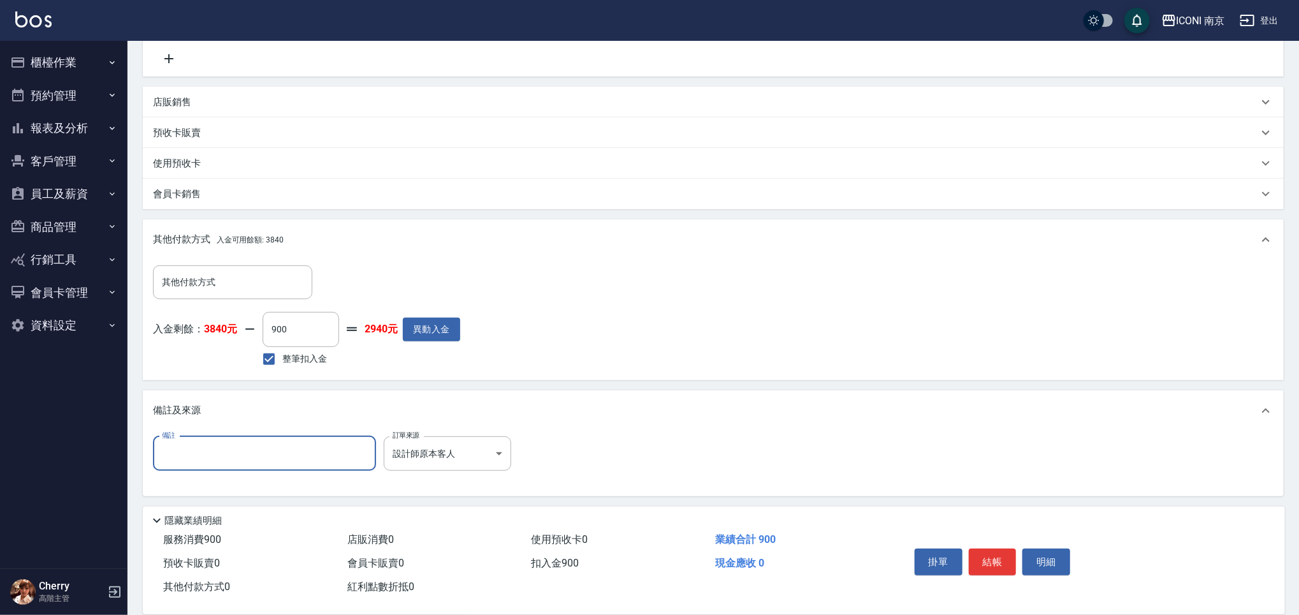
click at [294, 453] on input "備註" at bounding box center [264, 453] width 223 height 34
click at [551, 376] on div "其他付款方式 其他付款方式 入金剩餘： 3840元 900 ​ 整筆扣入金 2940元 異動入金" at bounding box center [713, 319] width 1141 height 119
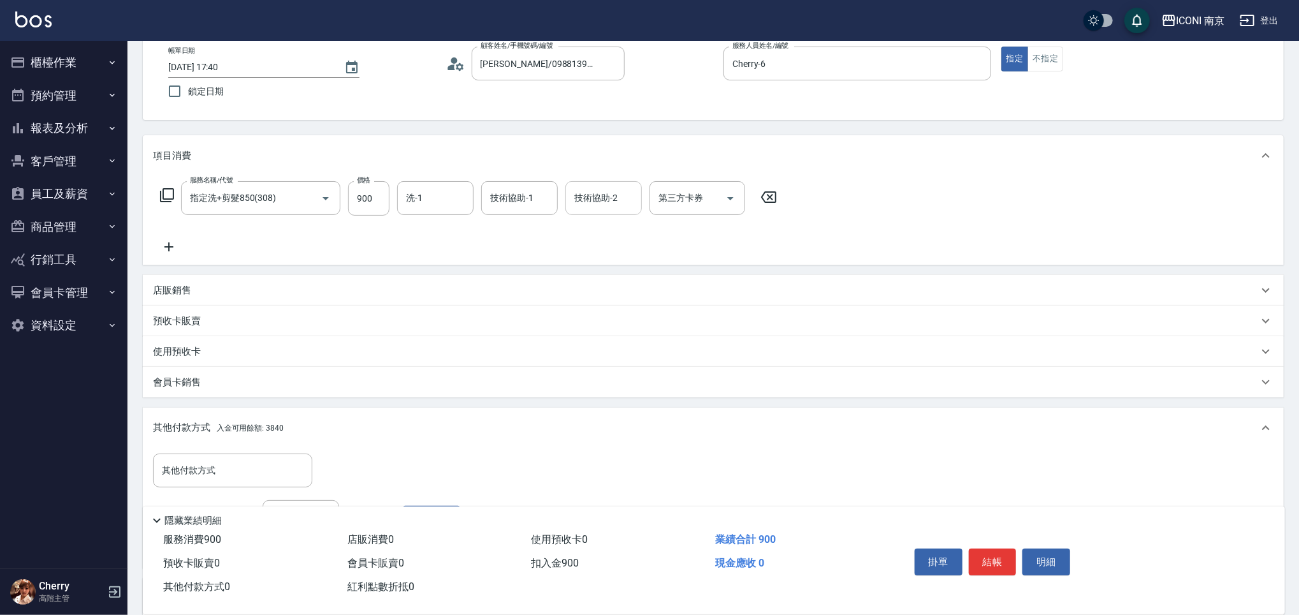
scroll to position [0, 0]
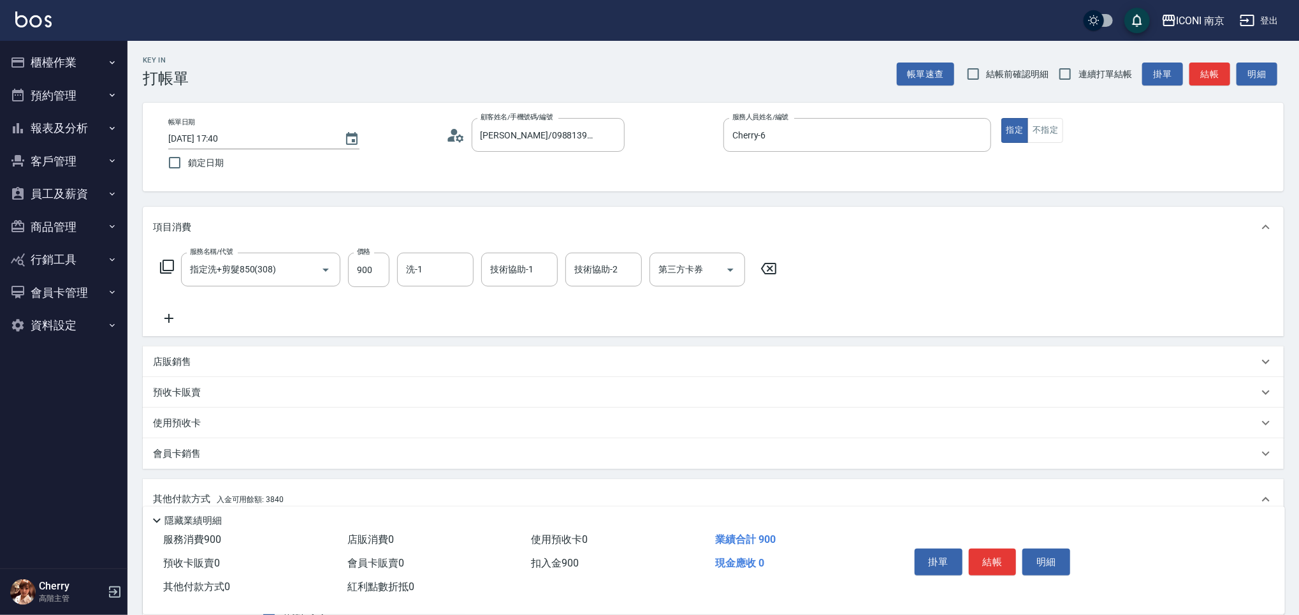
click at [1100, 75] on span "連續打單結帳" at bounding box center [1106, 74] width 54 height 13
click at [1079, 75] on input "連續打單結帳" at bounding box center [1065, 74] width 27 height 27
checkbox input "true"
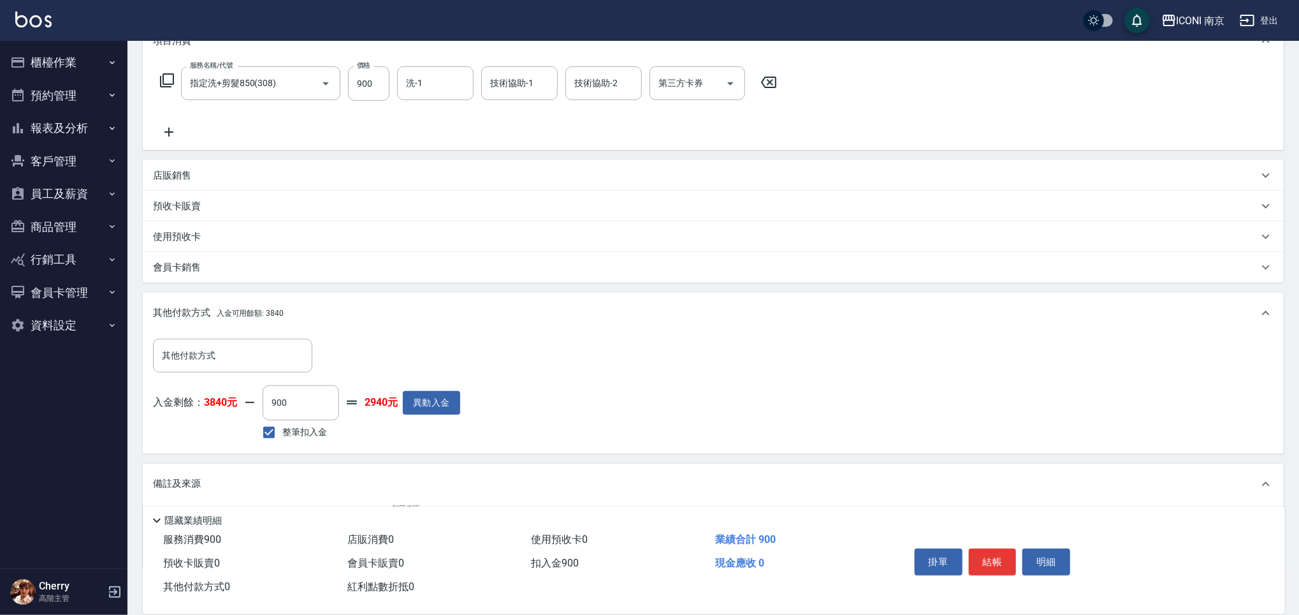
scroll to position [259, 0]
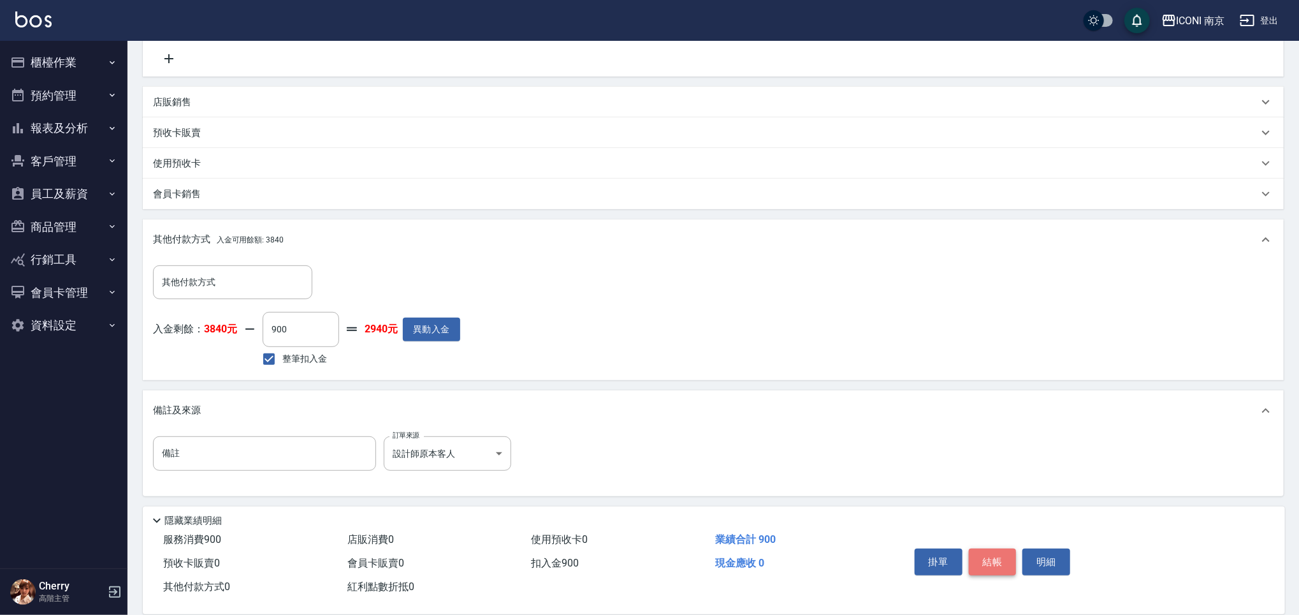
click at [993, 557] on button "結帳" at bounding box center [993, 561] width 48 height 27
type input "2025/08/20 17:42"
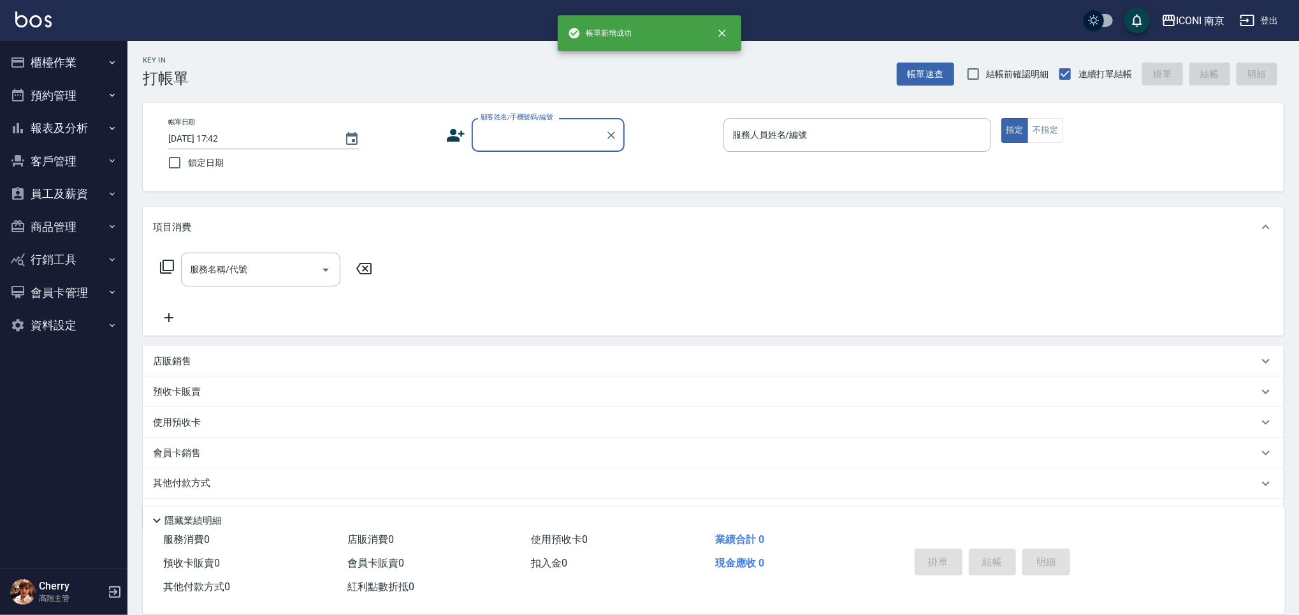
scroll to position [0, 0]
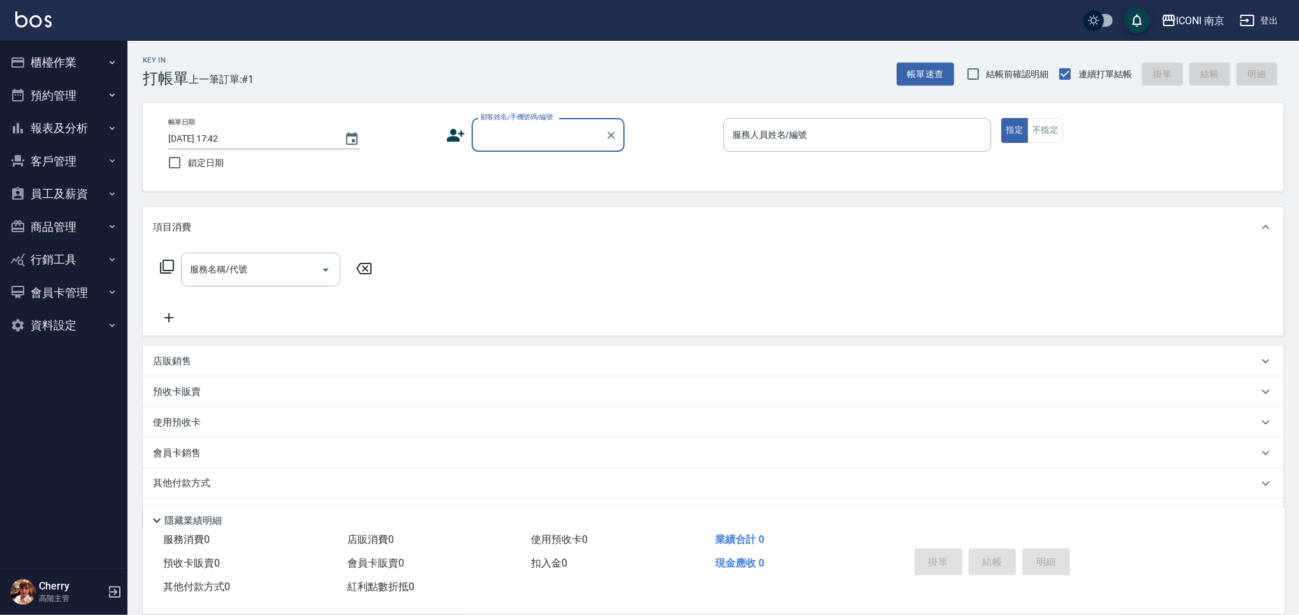
click at [87, 132] on button "報表及分析" at bounding box center [63, 128] width 117 height 33
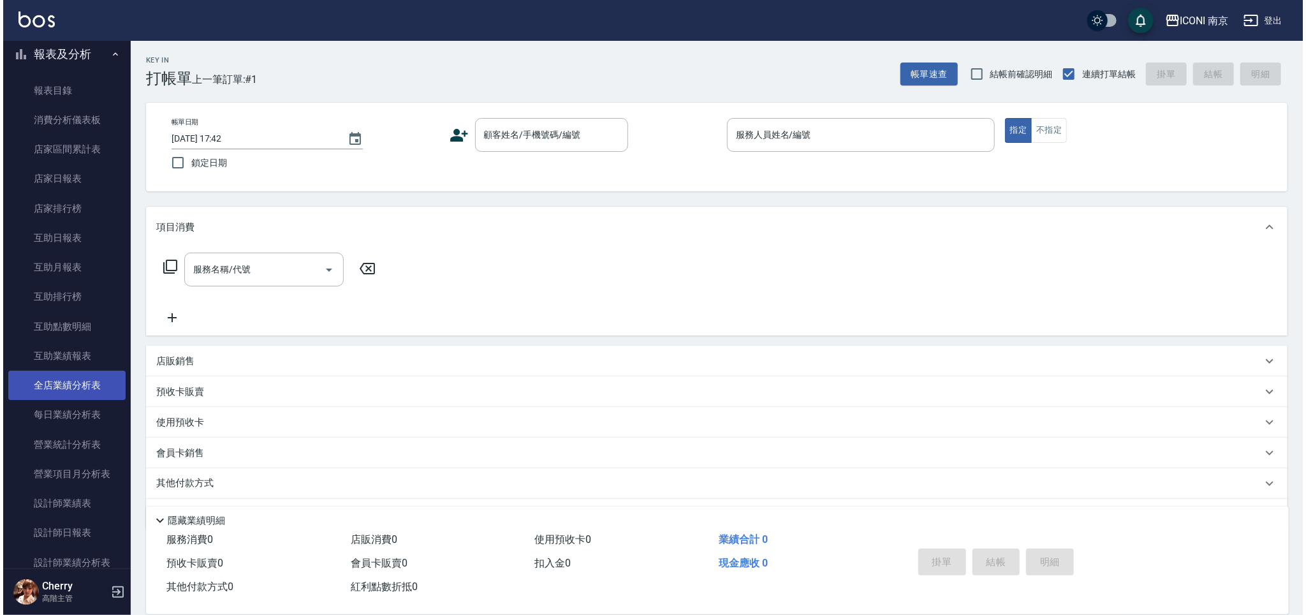
scroll to position [170, 0]
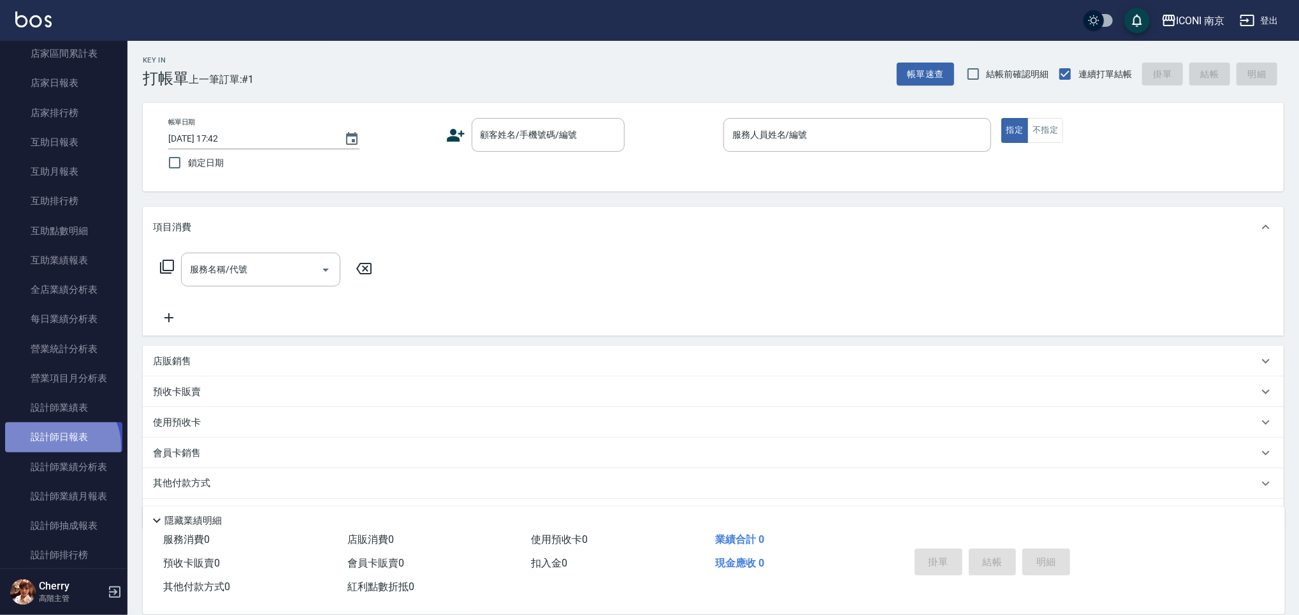
click at [57, 446] on link "設計師日報表" at bounding box center [63, 436] width 117 height 29
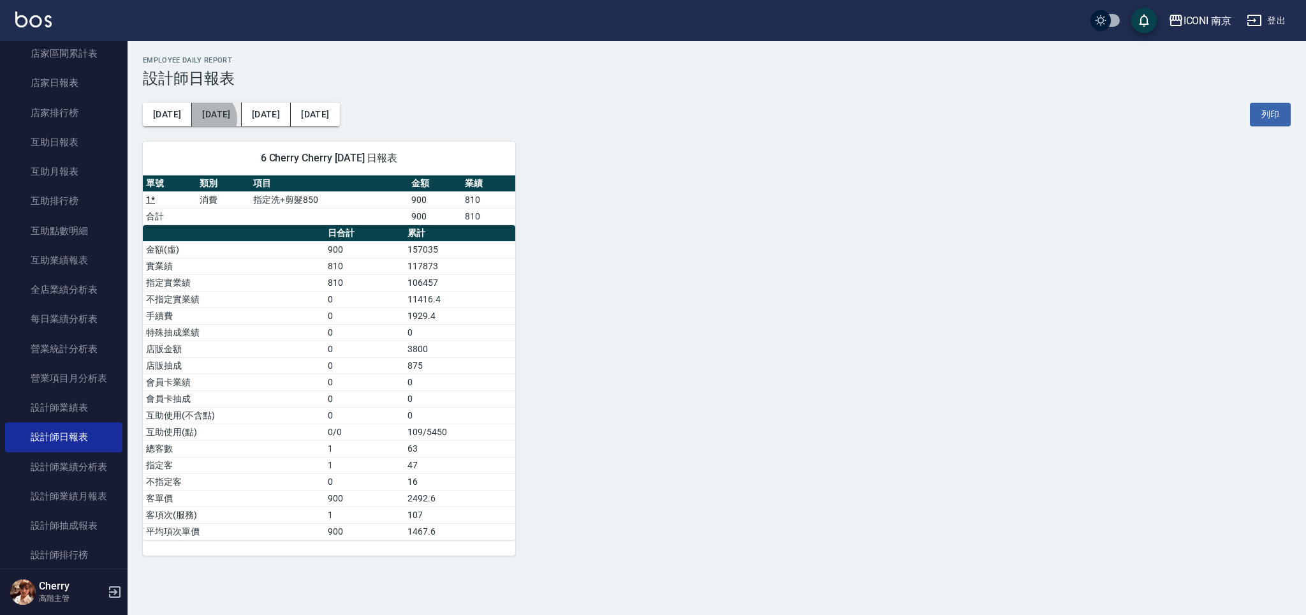
click at [200, 119] on button "昨天" at bounding box center [216, 115] width 49 height 24
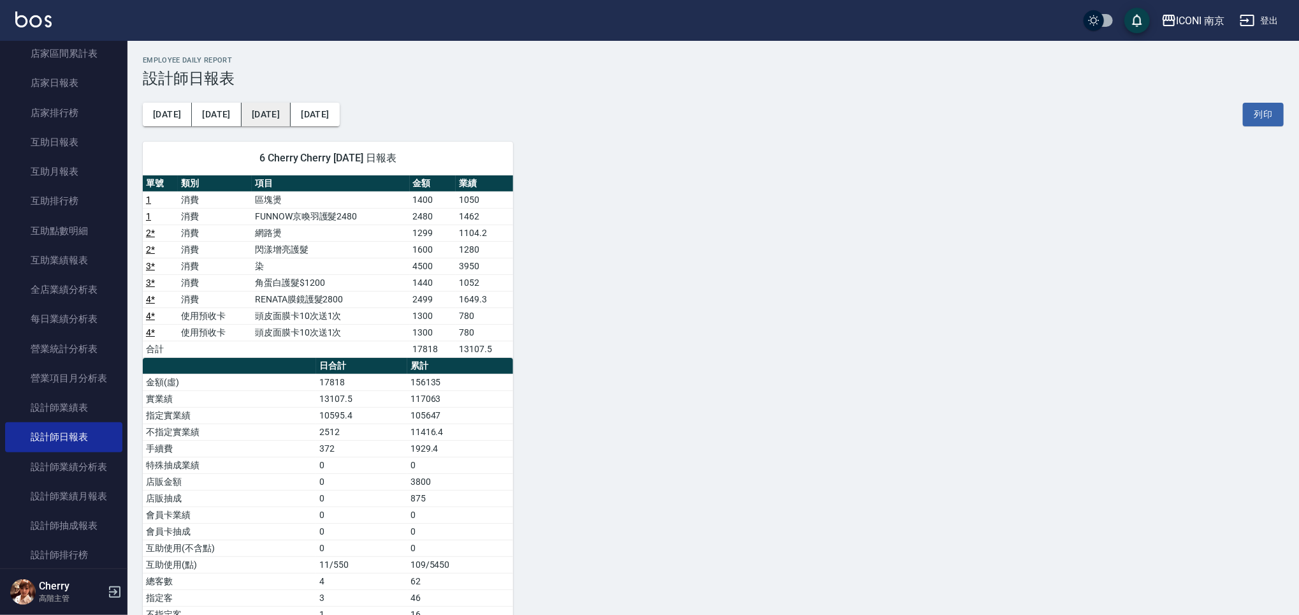
click at [254, 124] on button "[DATE]" at bounding box center [266, 115] width 49 height 24
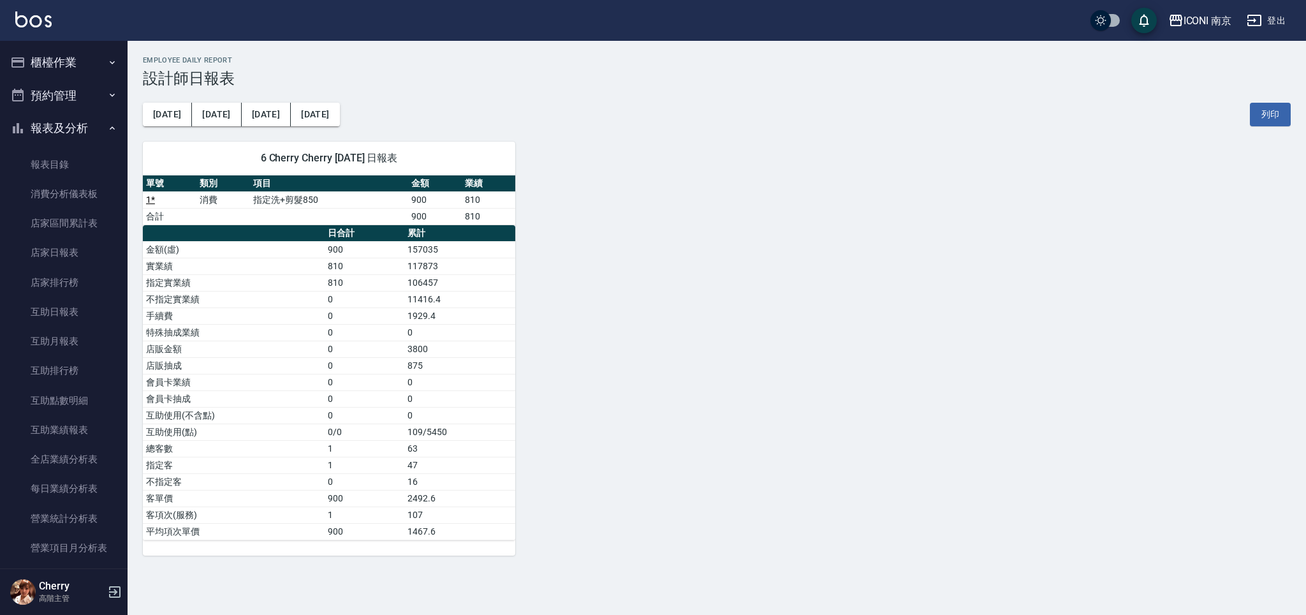
click at [53, 77] on button "櫃檯作業" at bounding box center [63, 62] width 117 height 33
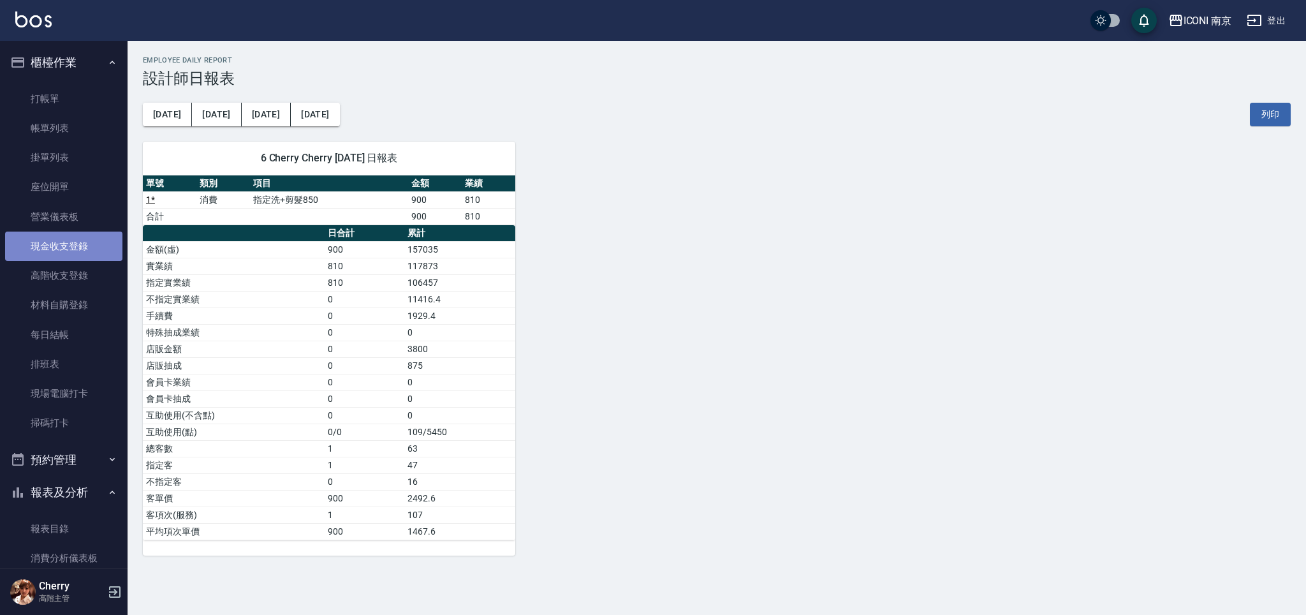
click at [78, 240] on link "現金收支登錄" at bounding box center [63, 245] width 117 height 29
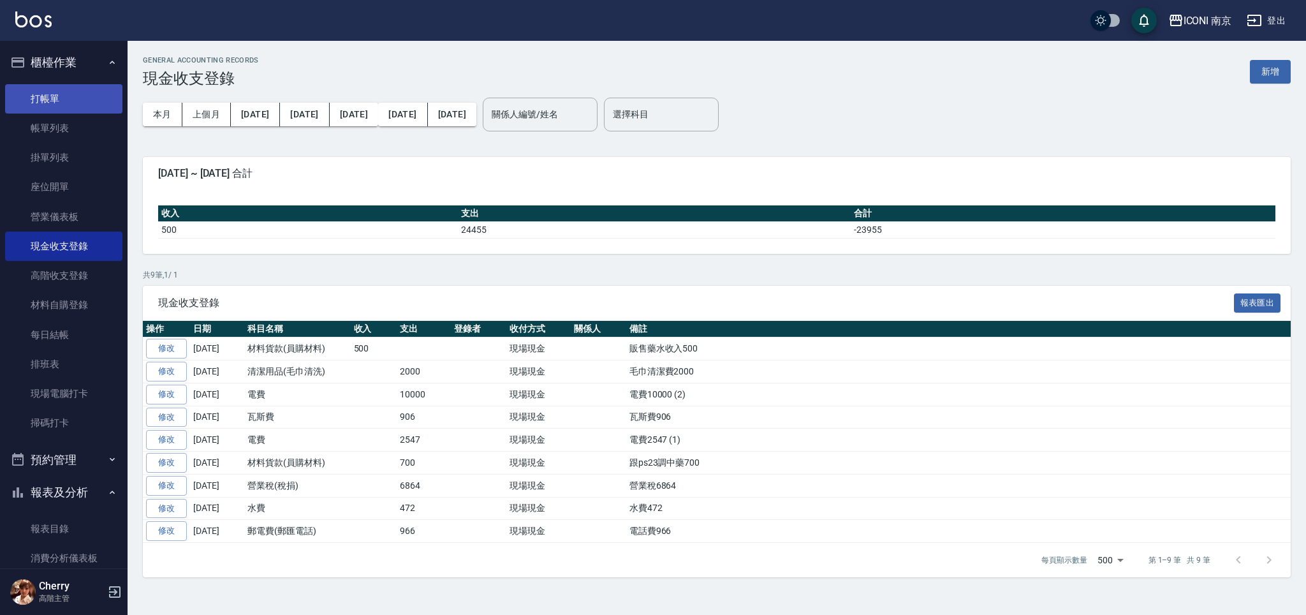
click at [34, 84] on link "打帳單" at bounding box center [63, 98] width 117 height 29
